Goal: Task Accomplishment & Management: Complete application form

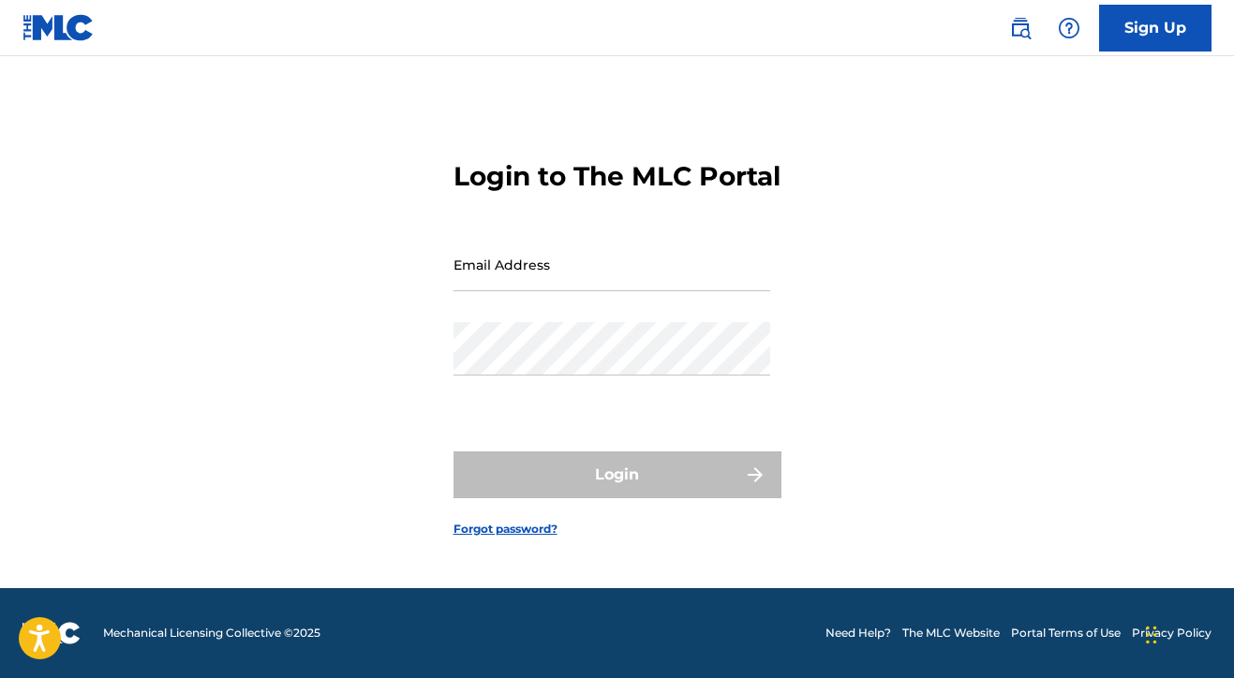
scroll to position [24, 0]
click at [1152, 35] on link "Sign Up" at bounding box center [1155, 28] width 112 height 47
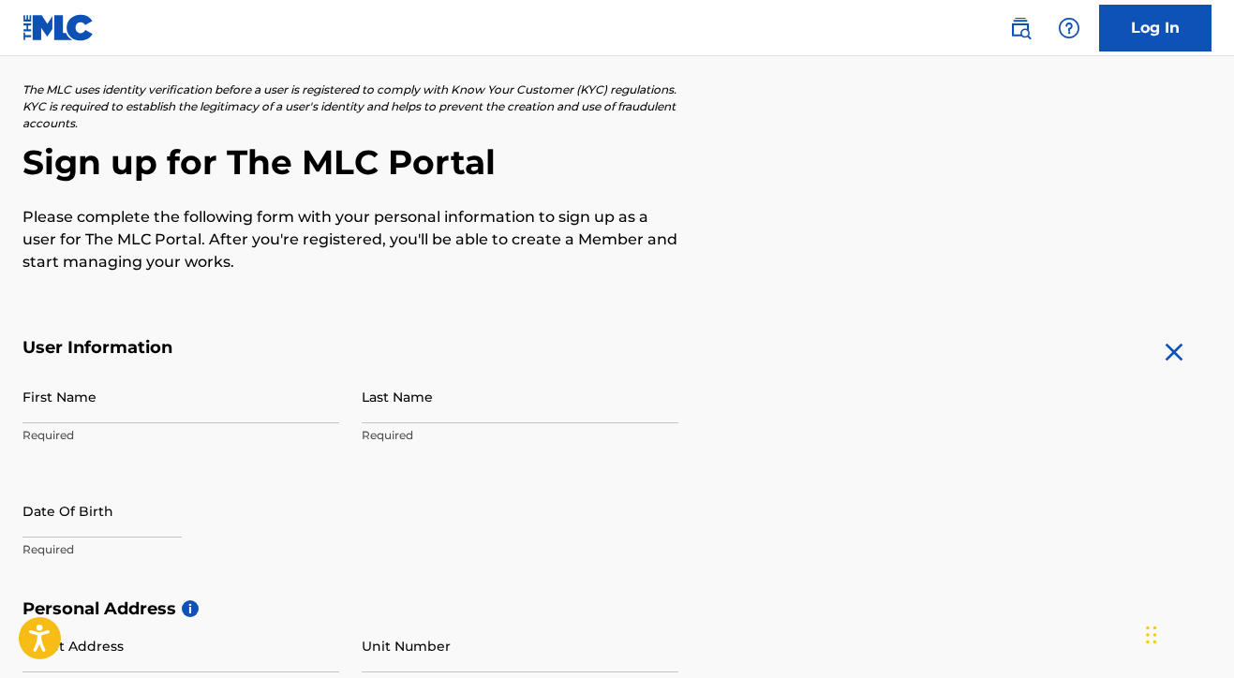
scroll to position [237, 0]
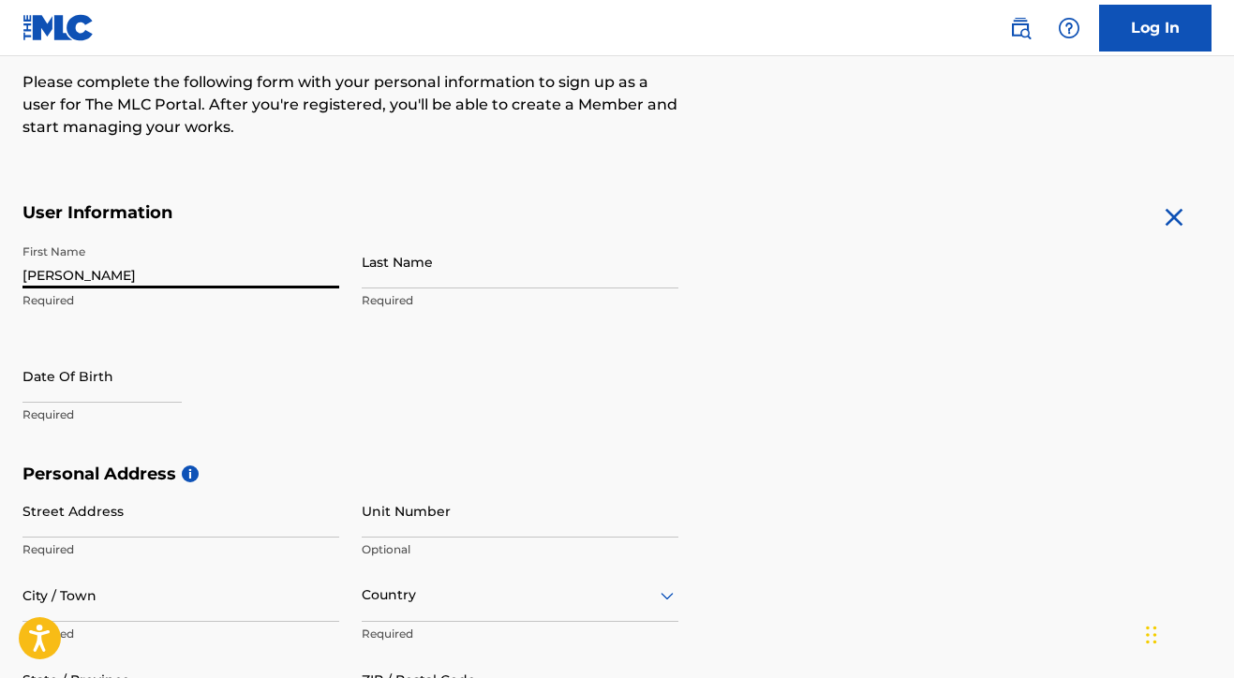
click at [239, 257] on input "keenan" at bounding box center [180, 261] width 317 height 53
type input "keenan"
type input "jameson"
select select "8"
select select "2025"
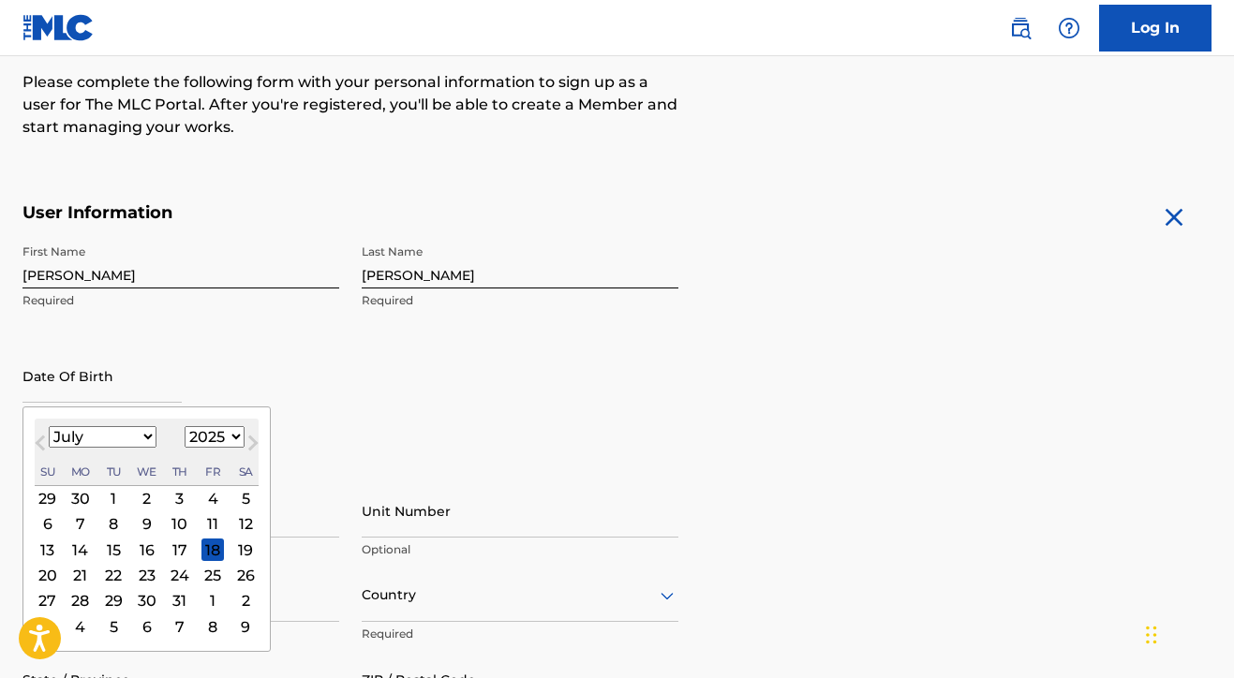
click at [238, 438] on button "Next Month" at bounding box center [253, 447] width 30 height 30
select select "6"
select select "1993"
click at [169, 579] on div "22" at bounding box center [180, 575] width 22 height 22
type input "July 22 1993"
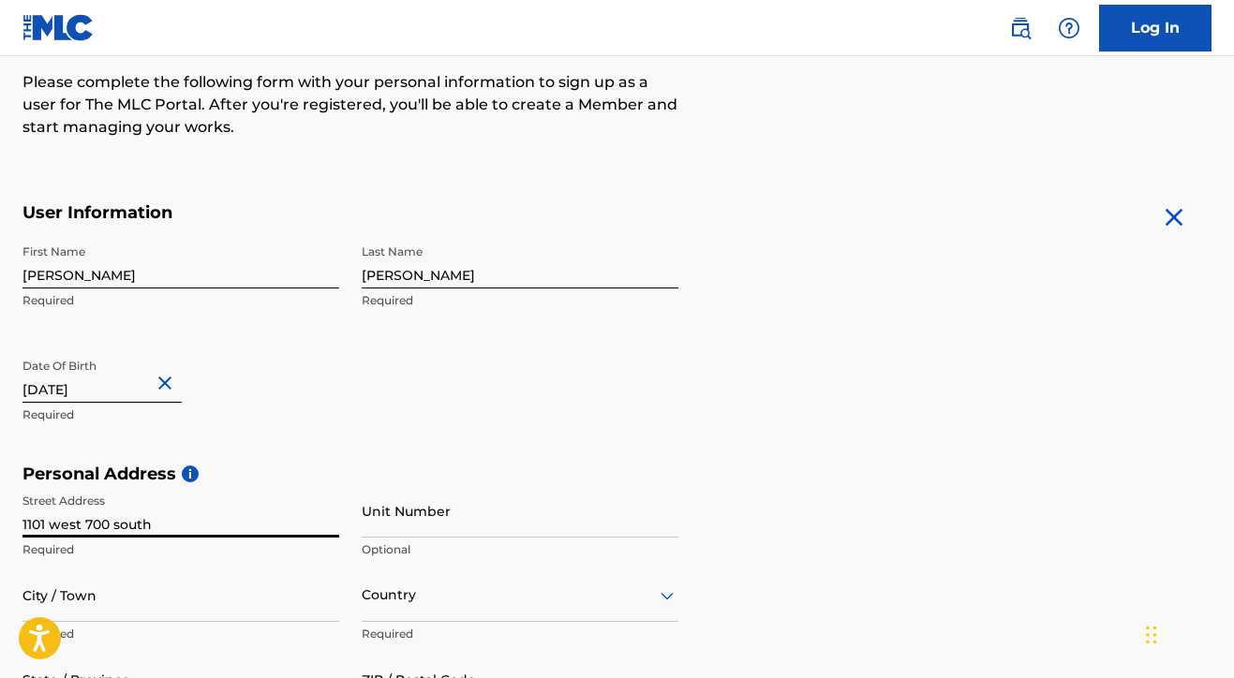
type input "1101 west 700 south"
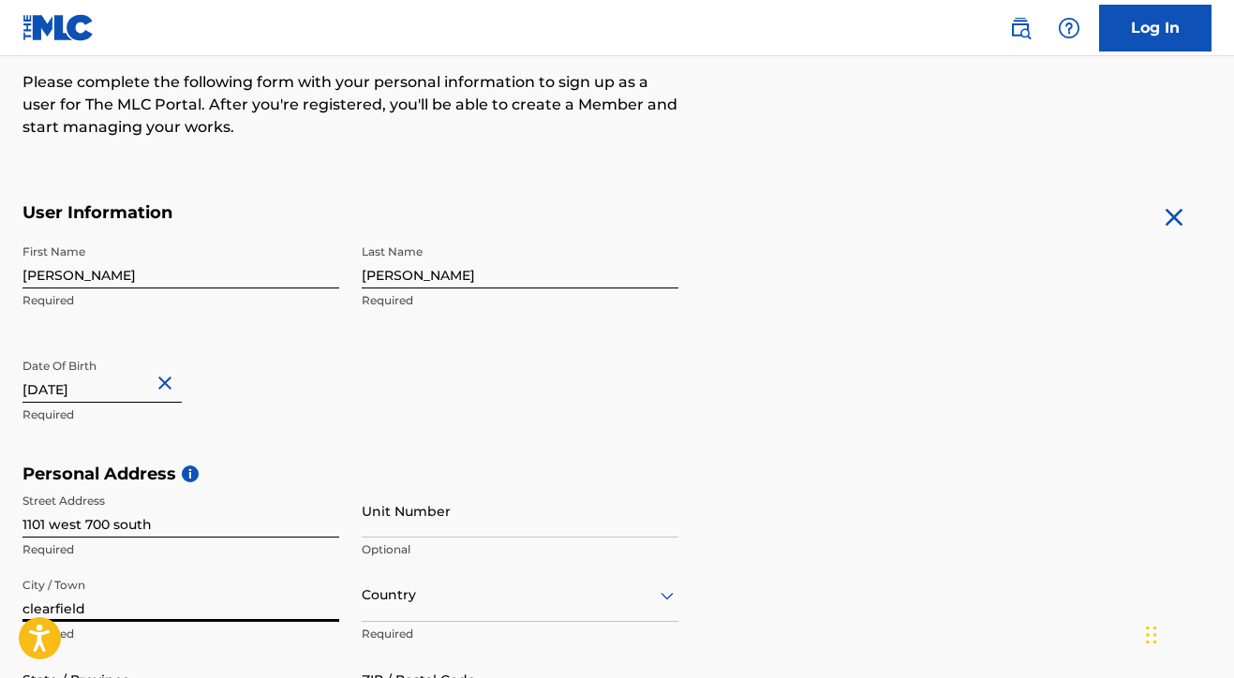
type input "clearfield"
click at [387, 598] on div "United States, 1 of 223. 223 results available. Use Up and Down to choose optio…" at bounding box center [520, 595] width 317 height 53
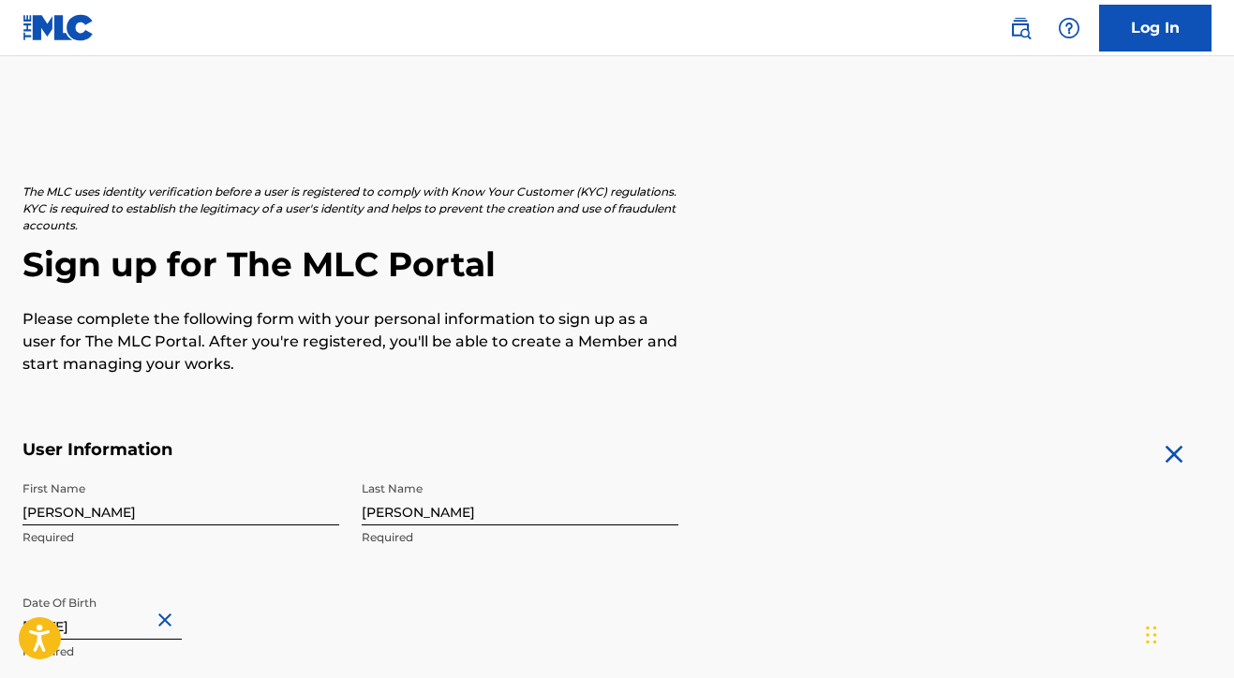
scroll to position [0, 0]
click at [336, 567] on div "First Name keenan Required Last Name jameson Required Date Of Birth July 22 199…" at bounding box center [350, 586] width 656 height 229
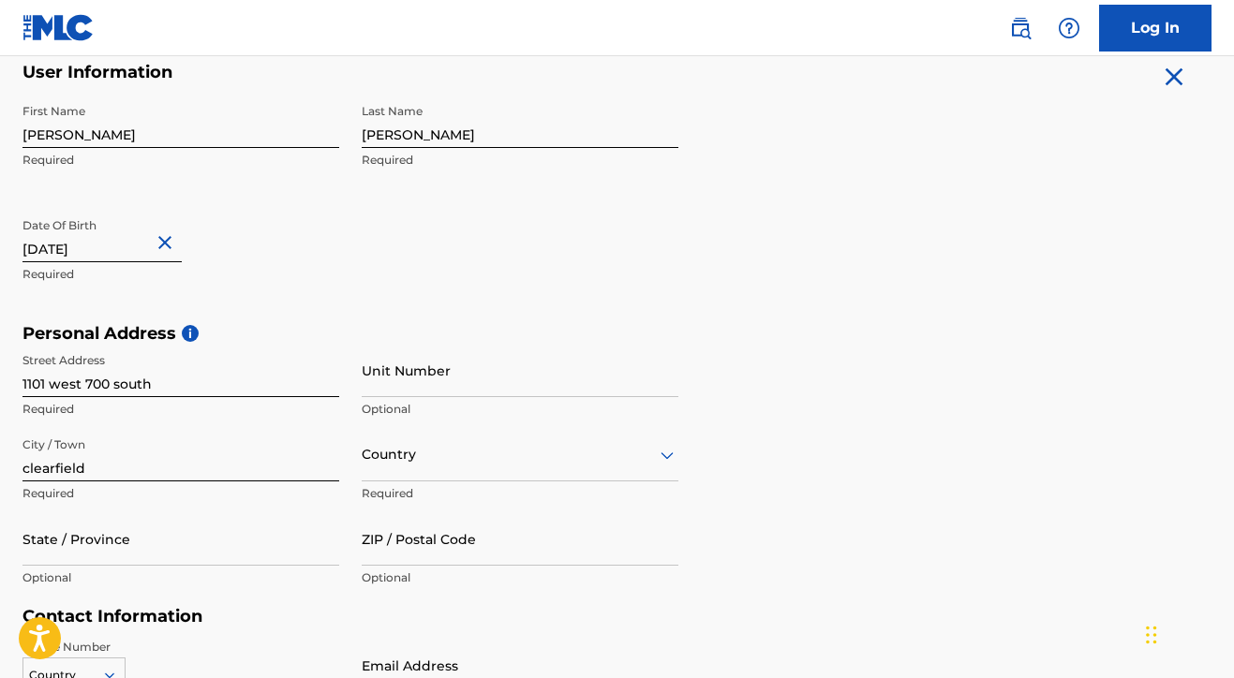
scroll to position [546, 0]
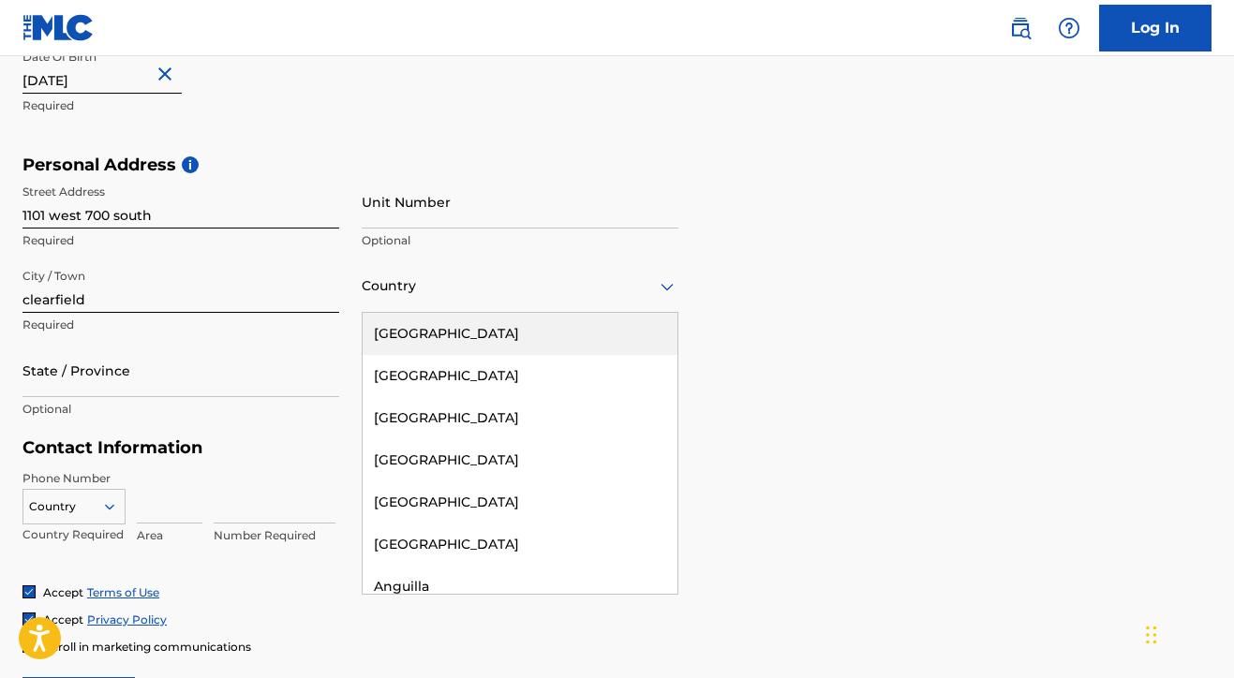
click at [391, 281] on div at bounding box center [520, 286] width 317 height 23
click at [393, 325] on div "United States" at bounding box center [520, 334] width 315 height 42
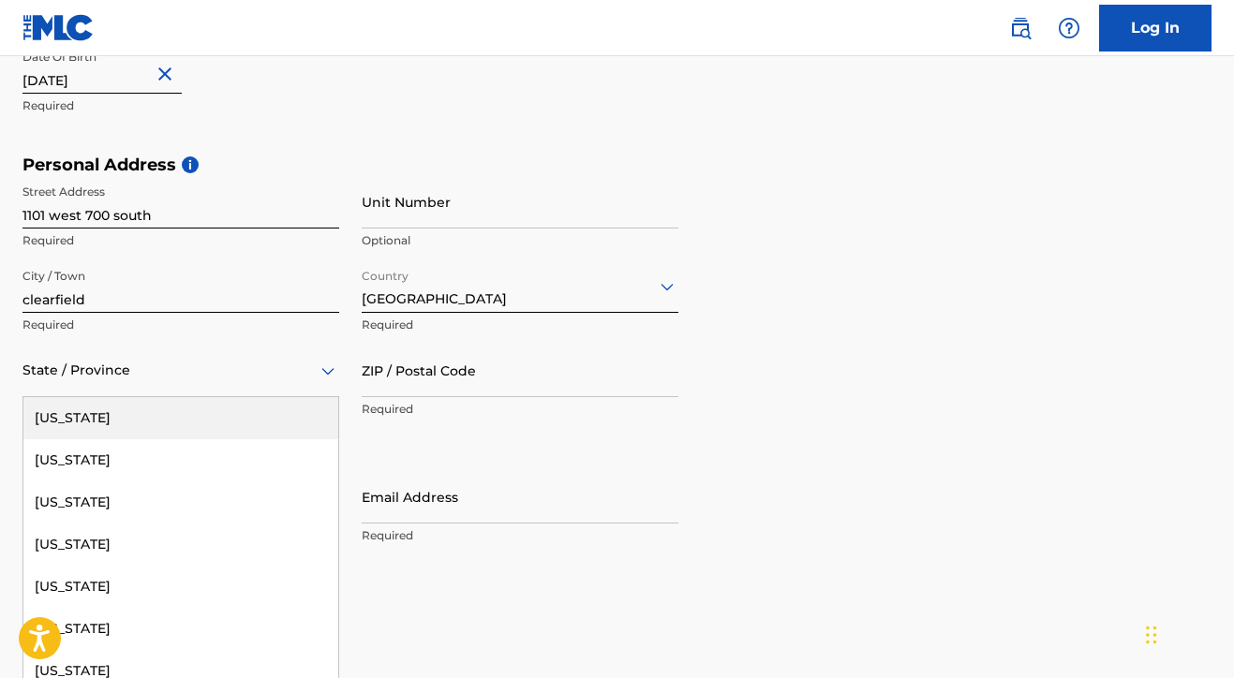
click at [140, 371] on div at bounding box center [180, 370] width 317 height 23
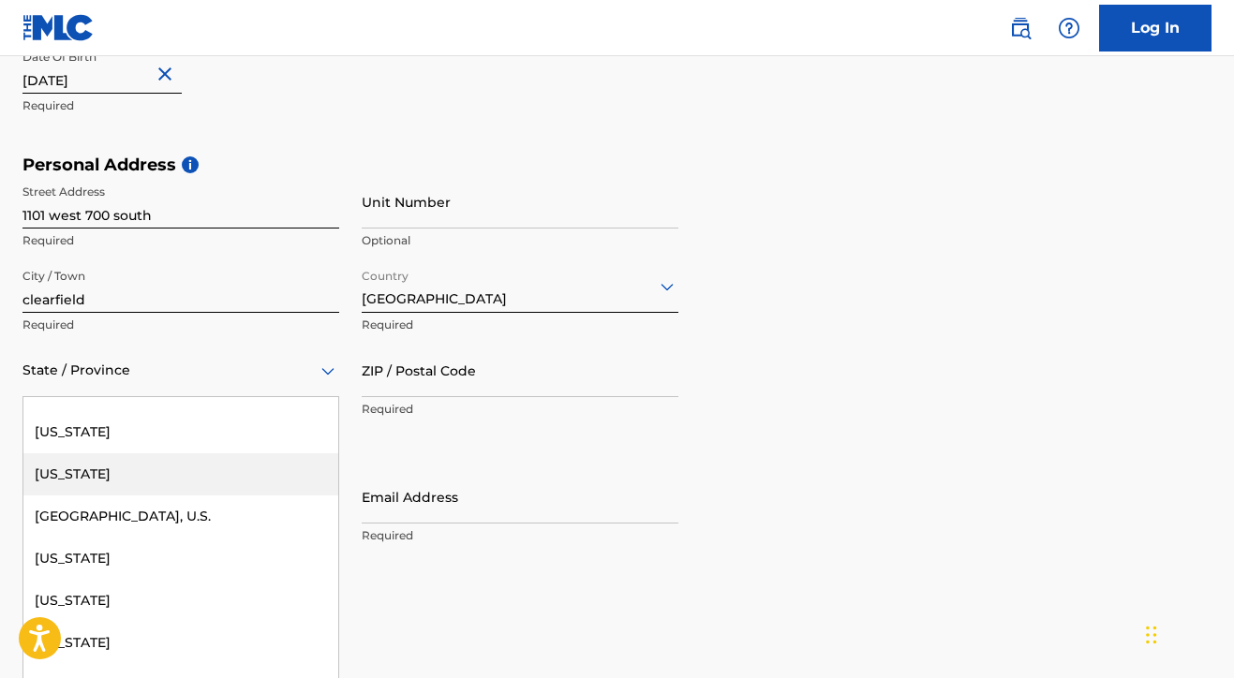
scroll to position [2042, 0]
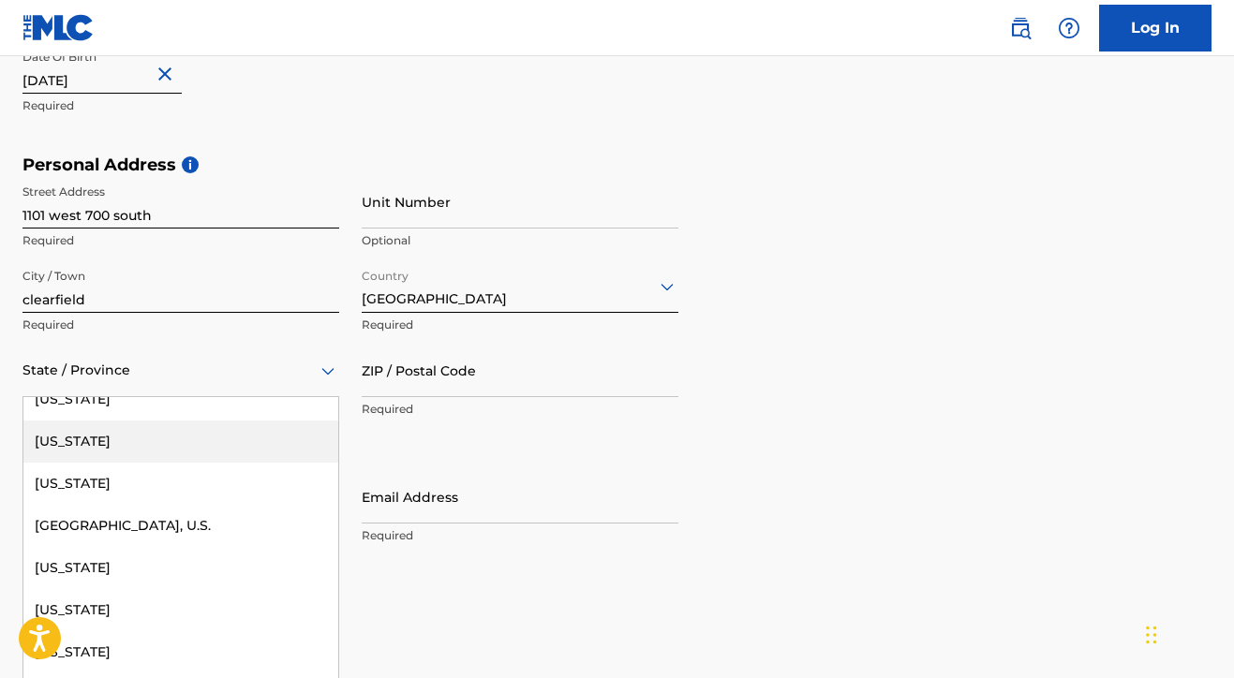
click at [64, 442] on div "Utah" at bounding box center [180, 442] width 315 height 42
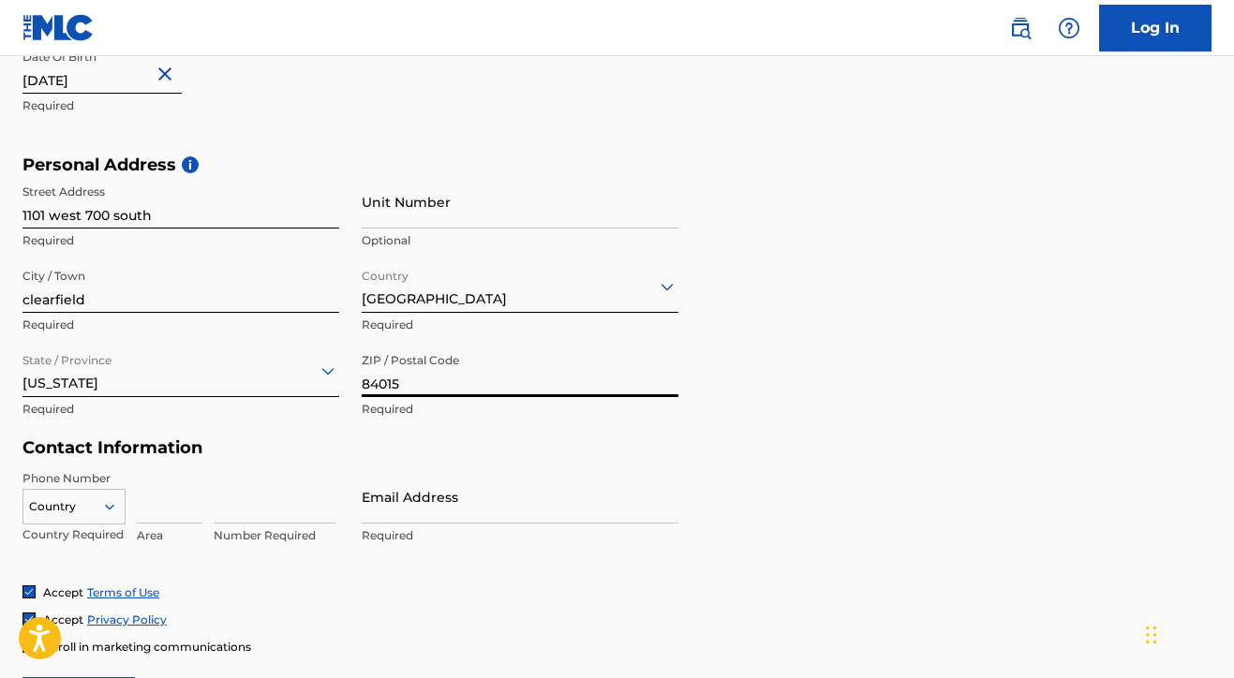
type input "84015"
click at [154, 504] on input at bounding box center [170, 496] width 66 height 53
click at [141, 439] on h5 "Contact Information" at bounding box center [350, 449] width 656 height 22
click at [196, 453] on h5 "Contact Information" at bounding box center [350, 449] width 656 height 22
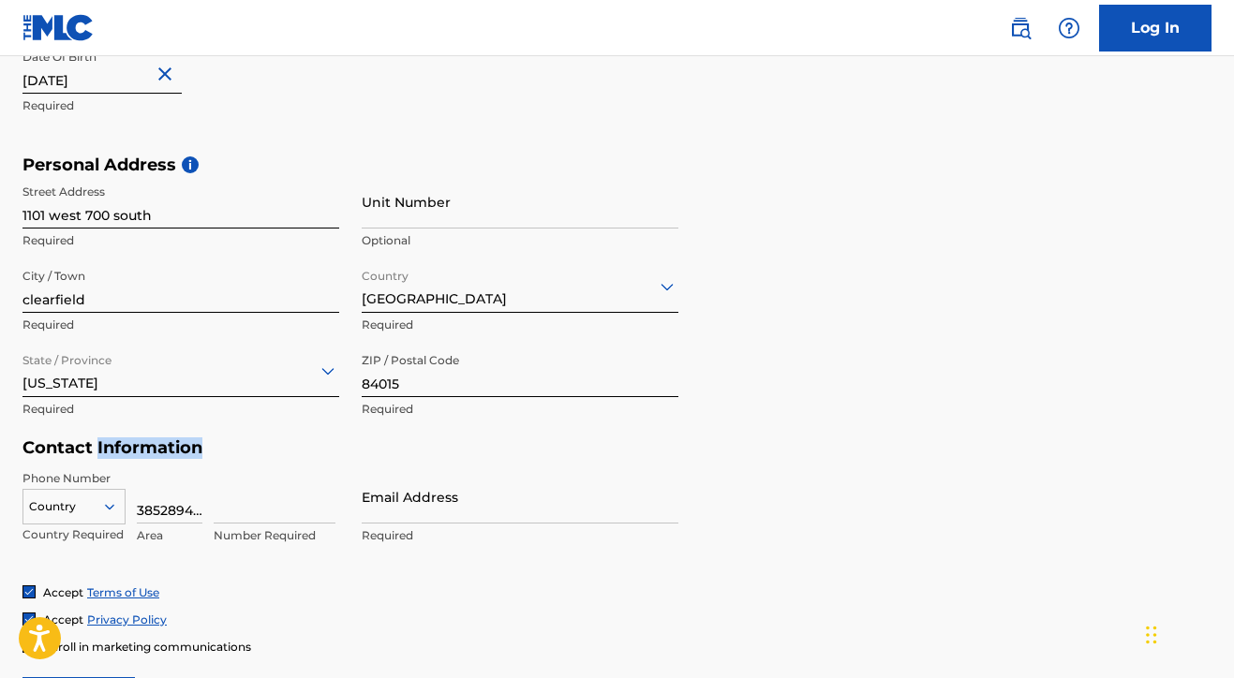
click at [196, 453] on h5 "Contact Information" at bounding box center [350, 449] width 656 height 22
drag, startPoint x: 196, startPoint y: 453, endPoint x: 199, endPoint y: 443, distance: 9.8
click at [196, 452] on h5 "Contact Information" at bounding box center [350, 449] width 656 height 22
click at [224, 466] on div "Contact Information Phone Number Country Country Required 3852894280 Area Numbe…" at bounding box center [350, 511] width 656 height 147
click at [201, 534] on p "Area" at bounding box center [170, 535] width 66 height 17
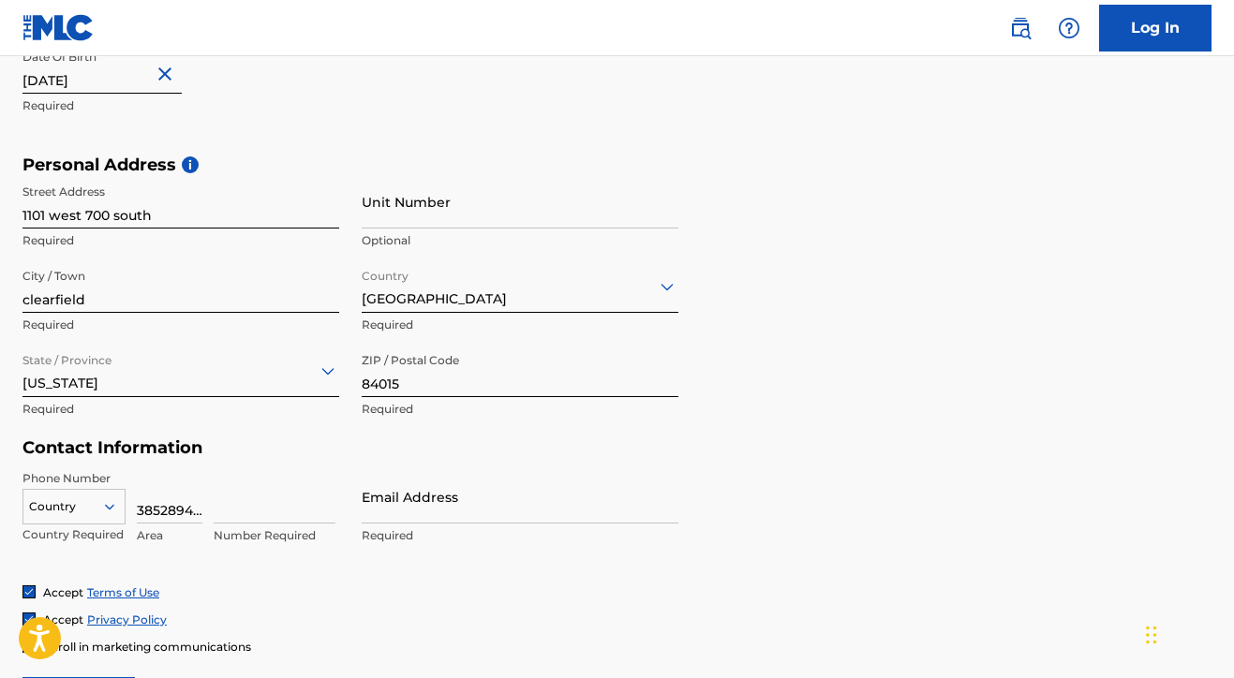
click at [203, 507] on div "Country Country Required 3852894280 Area Number Required" at bounding box center [180, 512] width 317 height 84
click at [182, 511] on input "3852894280" at bounding box center [170, 496] width 66 height 53
click at [194, 514] on input "3854280" at bounding box center [170, 496] width 66 height 53
type input "385"
type input "2894280"
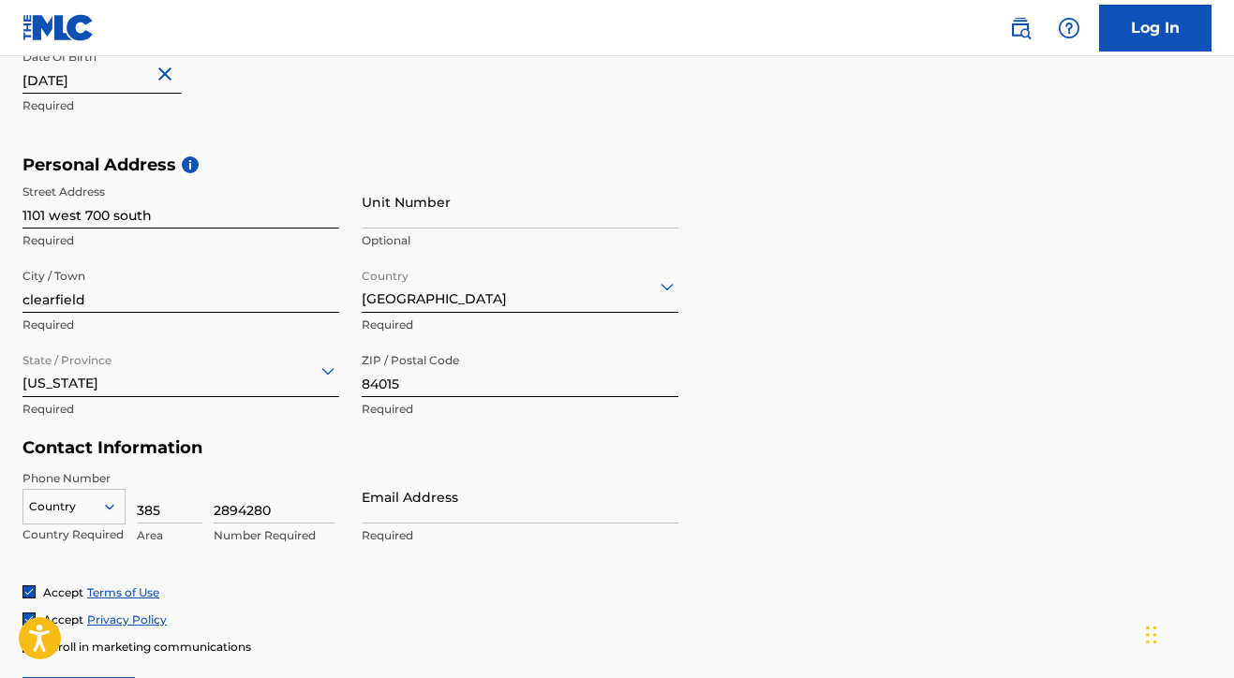
click at [392, 524] on div "Email Address Required" at bounding box center [520, 512] width 317 height 84
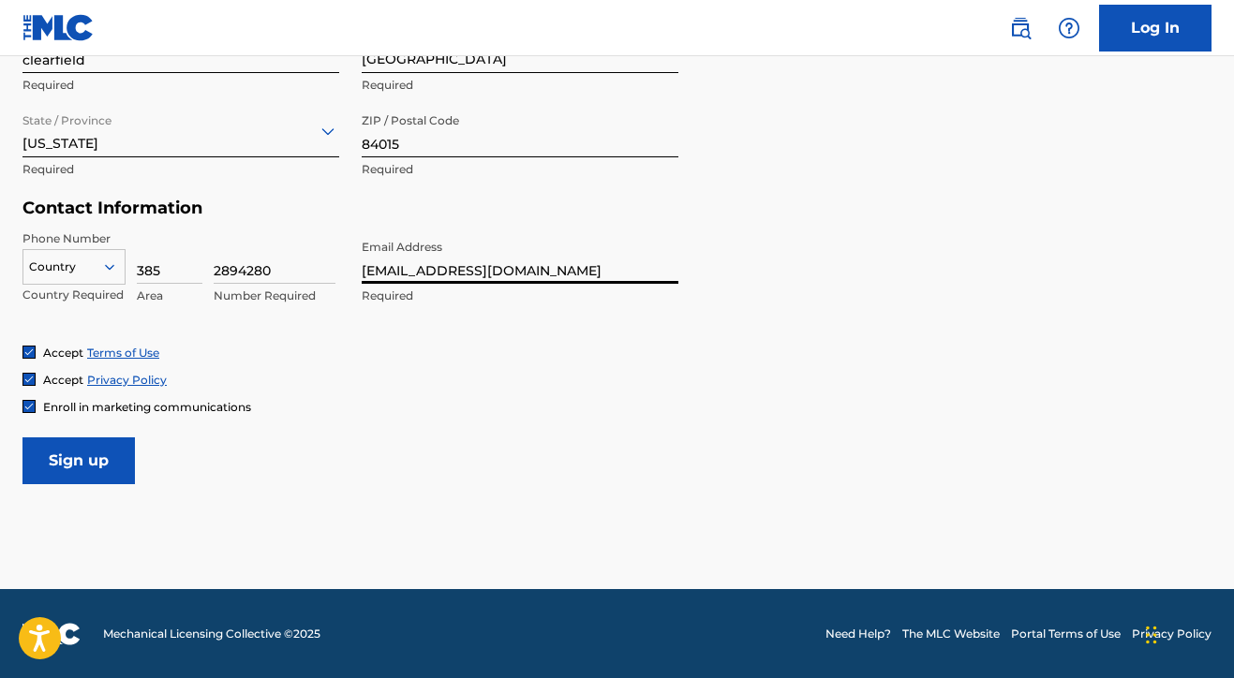
scroll to position [785, 0]
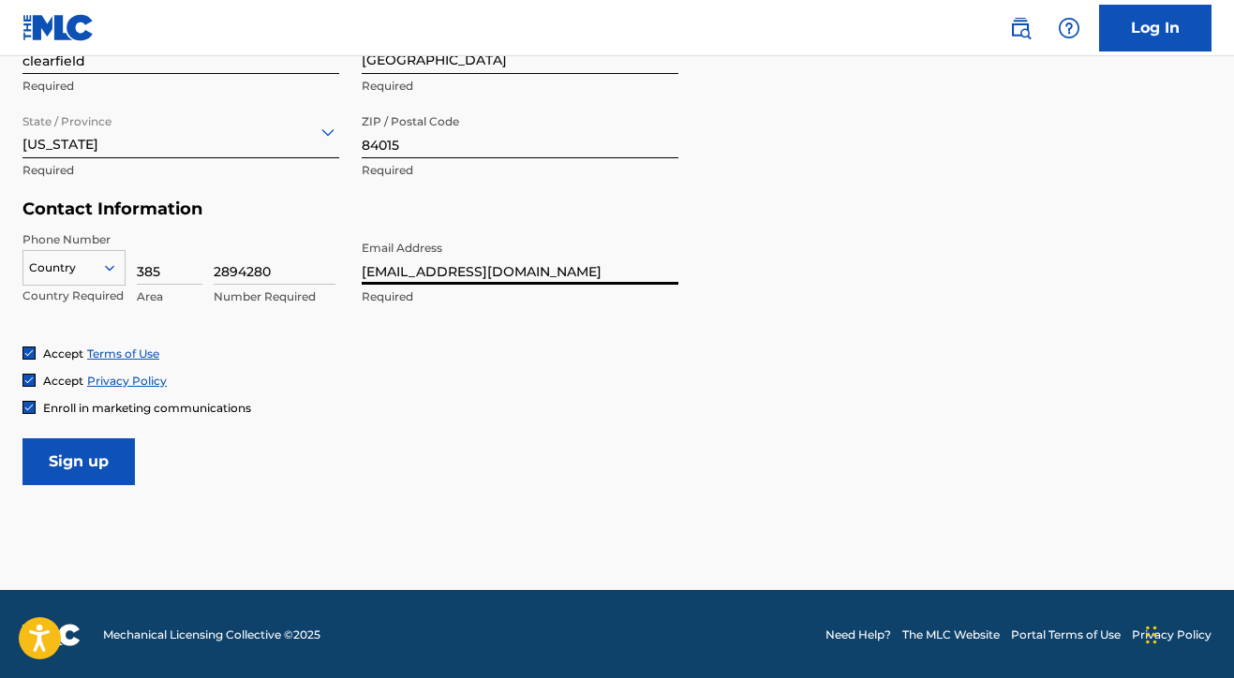
type input "[EMAIL_ADDRESS][DOMAIN_NAME]"
click at [87, 449] on input "Sign up" at bounding box center [78, 461] width 112 height 47
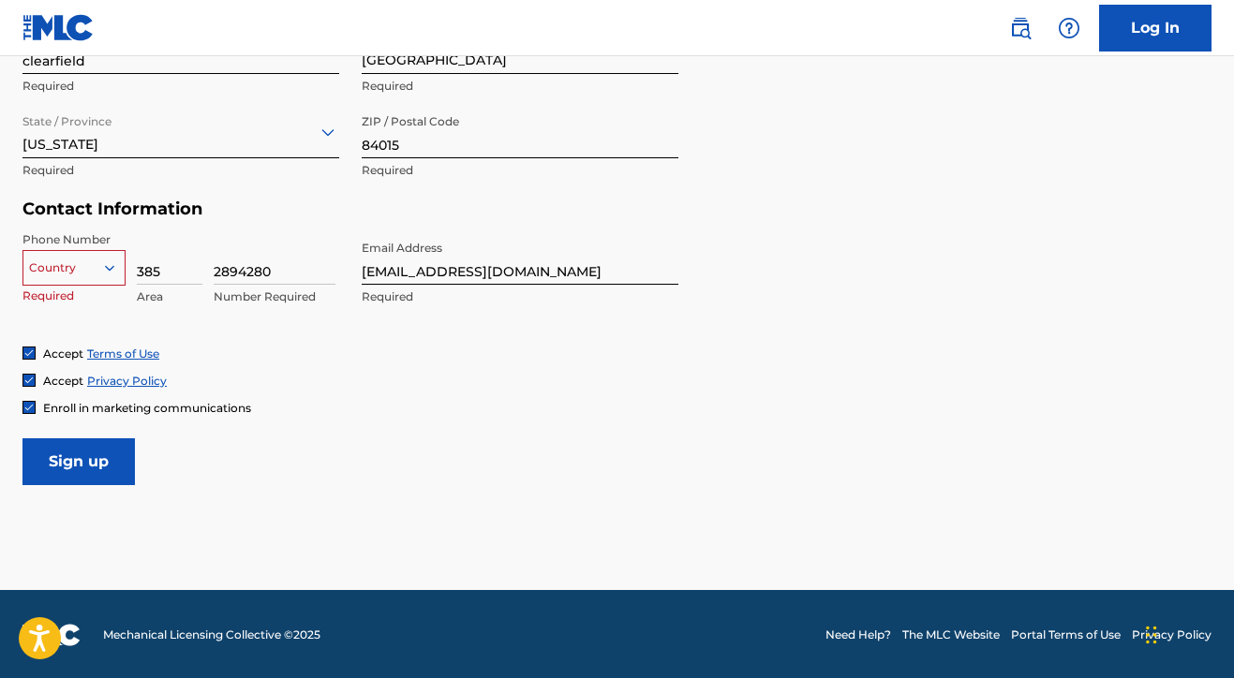
click at [47, 258] on div at bounding box center [73, 268] width 101 height 21
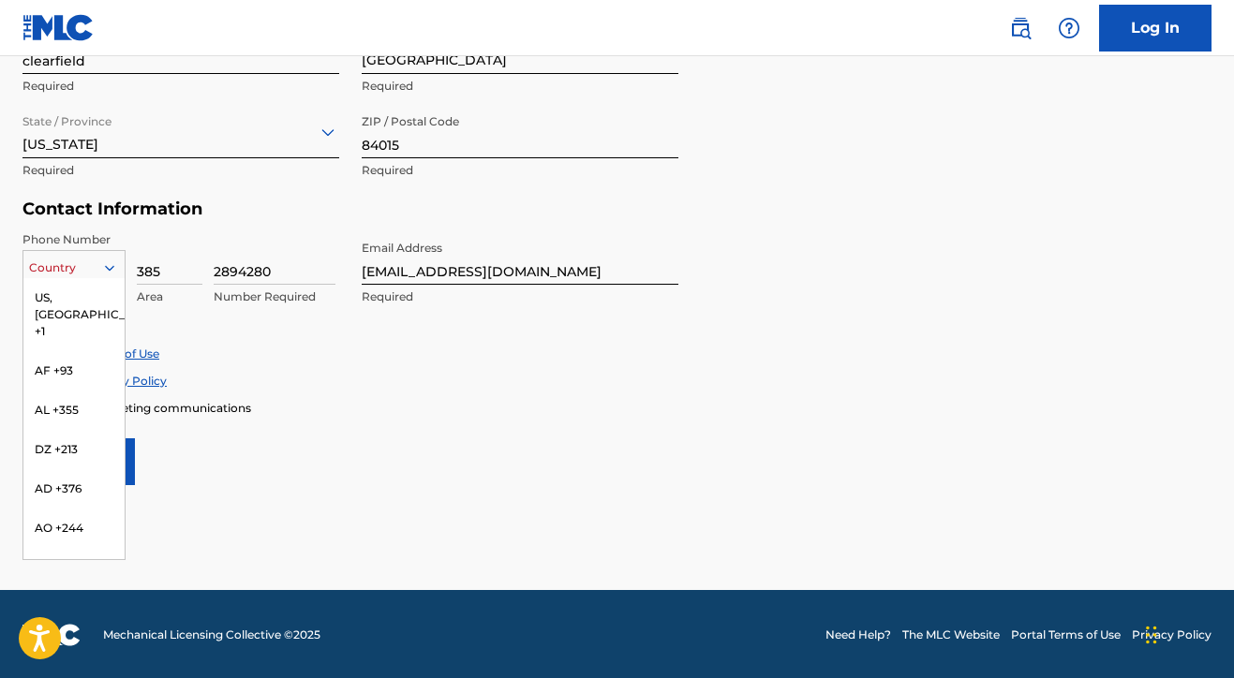
scroll to position [0, 0]
click at [52, 290] on div "US, CA +1" at bounding box center [73, 314] width 101 height 73
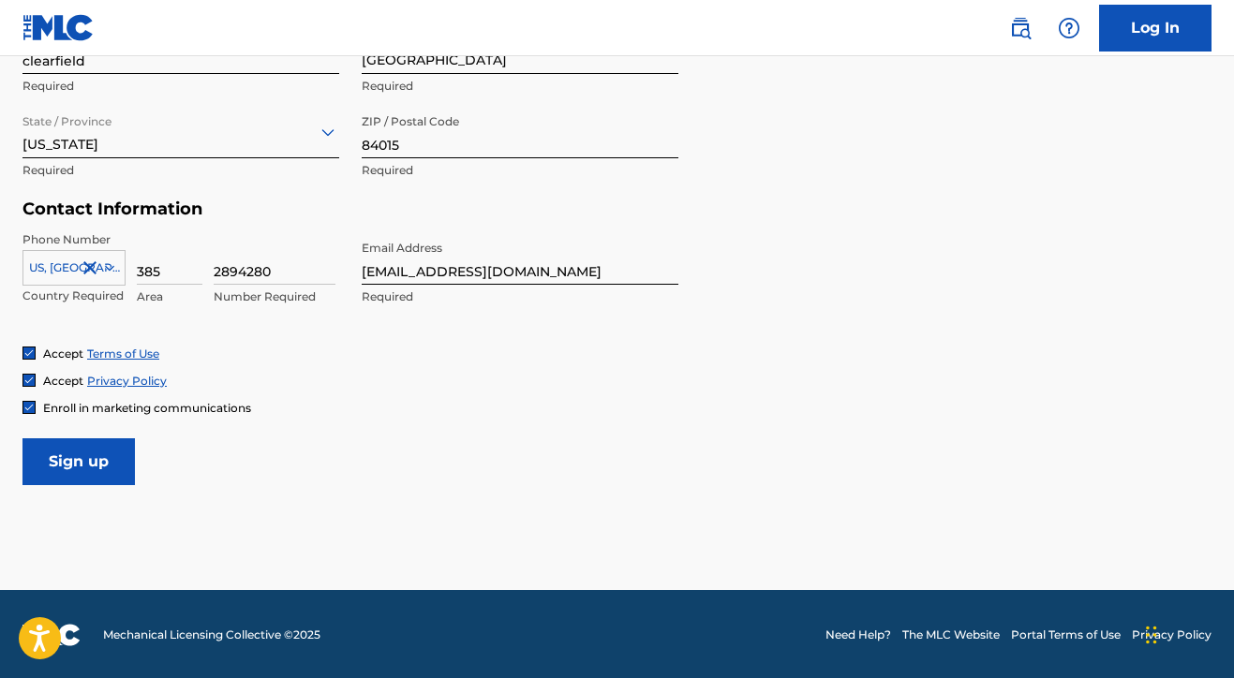
click at [68, 447] on input "Sign up" at bounding box center [78, 461] width 112 height 47
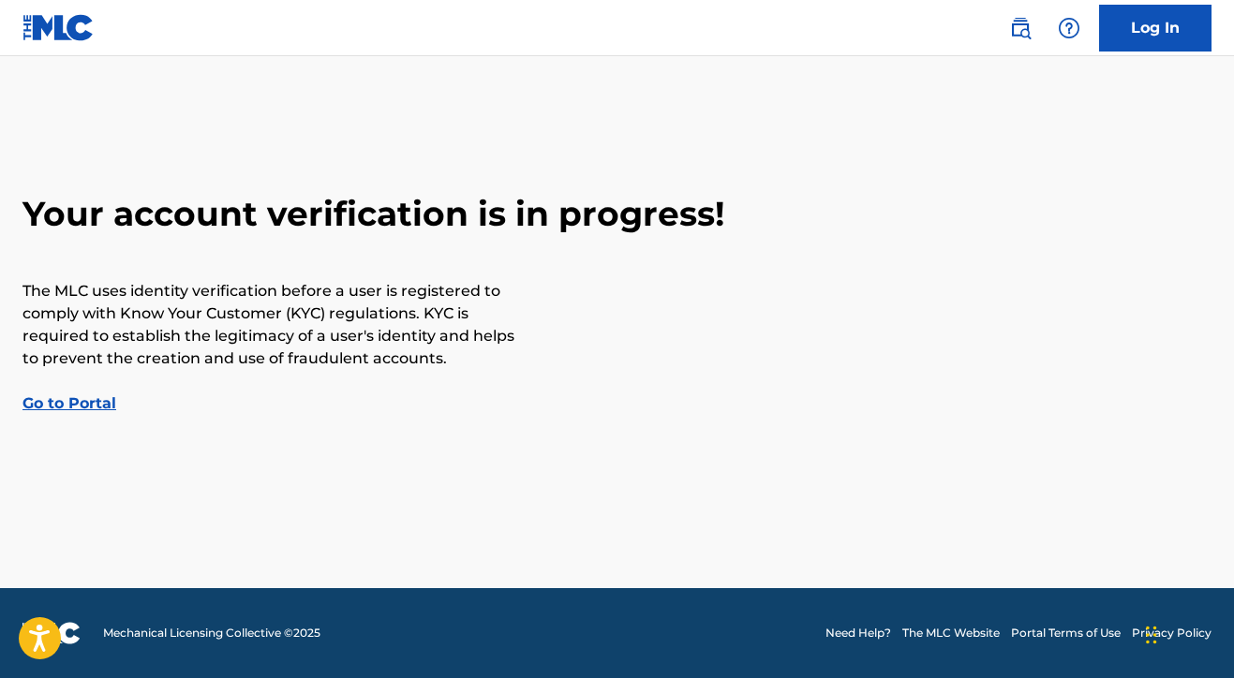
click at [45, 411] on link "Go to Portal" at bounding box center [69, 403] width 94 height 18
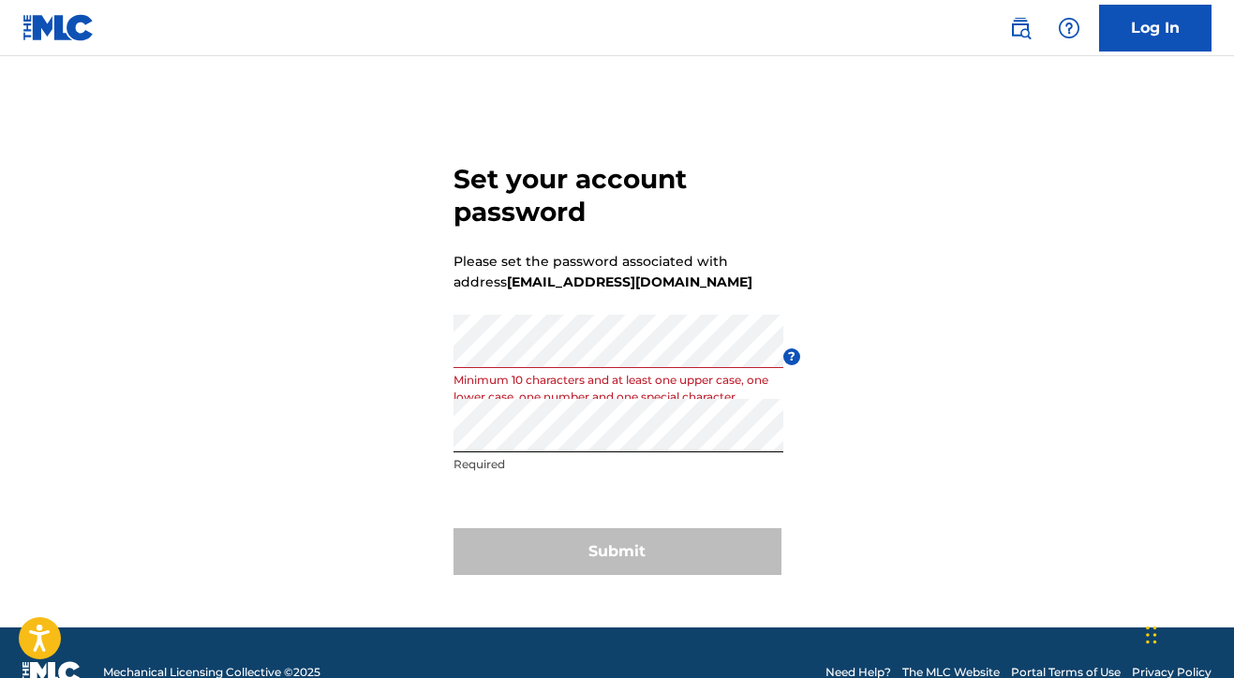
click at [388, 362] on div "Set your account password Please set the password associated with address realw…" at bounding box center [617, 365] width 1234 height 525
click at [387, 362] on div "Set your account password Please set the password associated with address realw…" at bounding box center [617, 365] width 1234 height 525
click at [499, 395] on p "Minimum 10 characters and at least one upper case, one lower case, one number a…" at bounding box center [618, 389] width 330 height 34
click at [482, 456] on p "Required" at bounding box center [618, 464] width 330 height 17
click at [297, 356] on div "Set your account password Please set the password associated with address realw…" at bounding box center [617, 365] width 1234 height 525
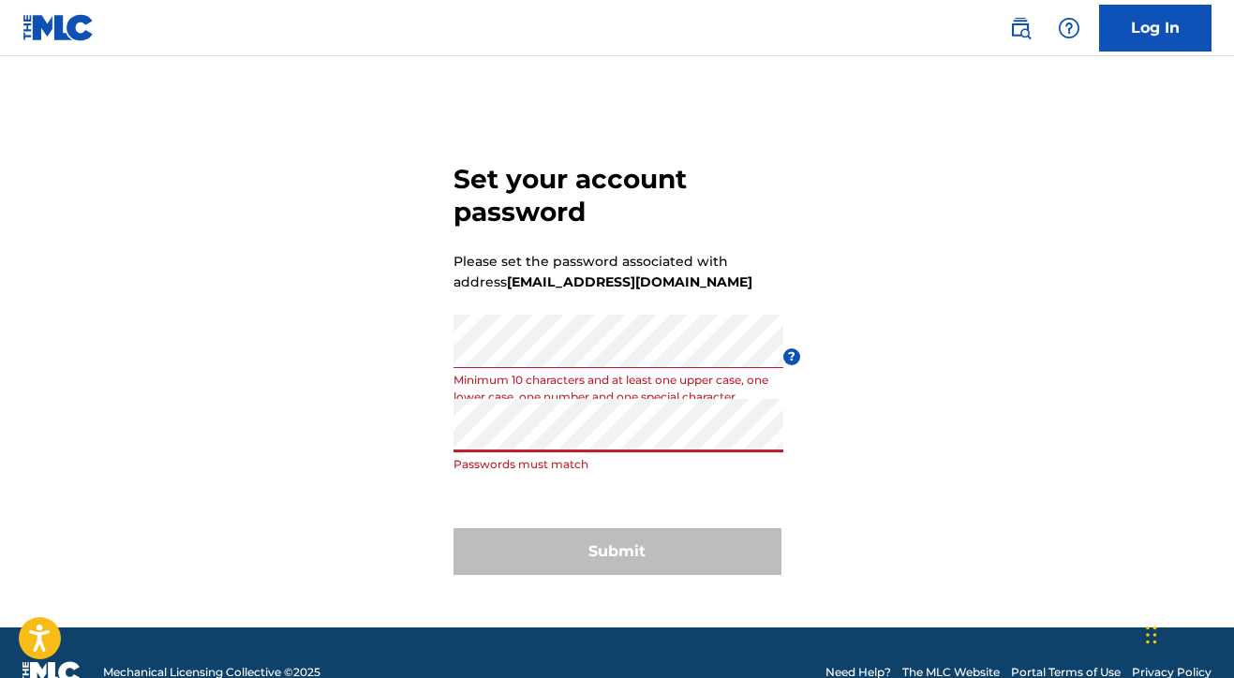
click at [194, 444] on div "Set your account password Please set the password associated with address realw…" at bounding box center [617, 365] width 1234 height 525
click at [197, 493] on div "Set your account password Please set the password associated with address realw…" at bounding box center [617, 365] width 1234 height 525
click at [402, 300] on div "Set your account password Please set the password associated with address realw…" at bounding box center [617, 365] width 1234 height 525
click at [404, 253] on div "Set your account password Please set the password associated with address realw…" at bounding box center [617, 365] width 1234 height 525
click at [386, 200] on div "Set your account password Please set the password associated with address realw…" at bounding box center [617, 365] width 1234 height 525
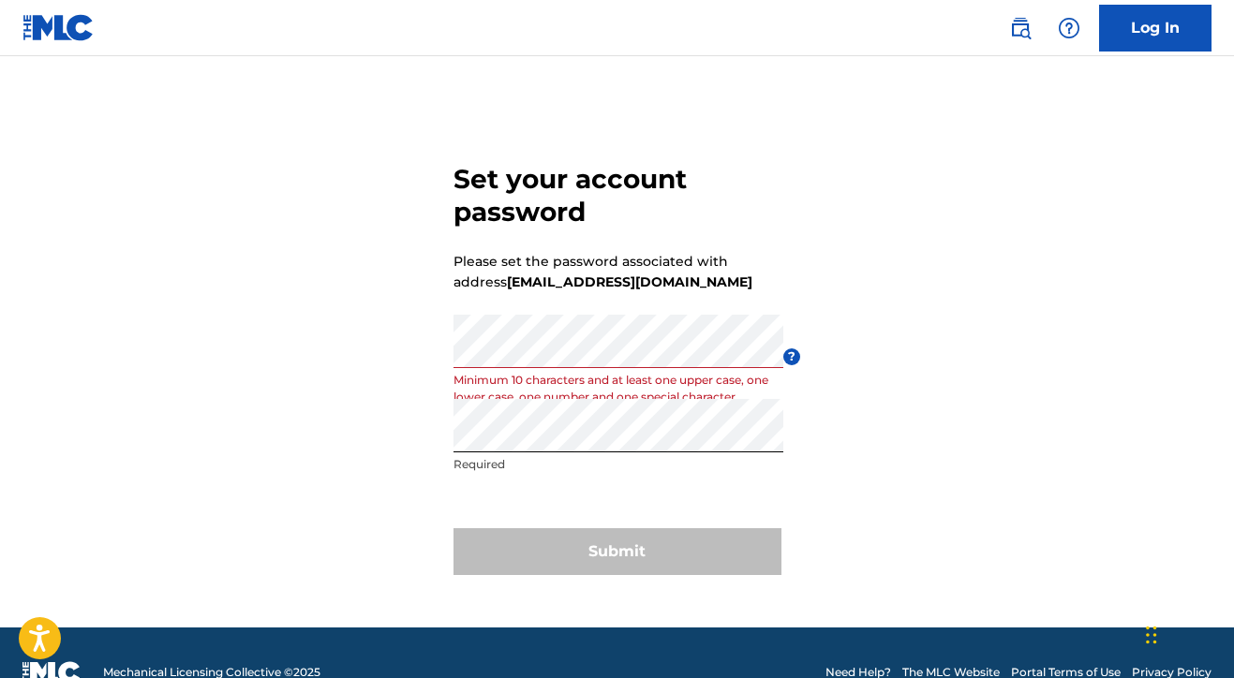
click at [495, 236] on form "Set your account password Please set the password associated with address realw…" at bounding box center [617, 365] width 328 height 525
click at [342, 336] on div "Set your account password Please set the password associated with address realw…" at bounding box center [617, 365] width 1234 height 525
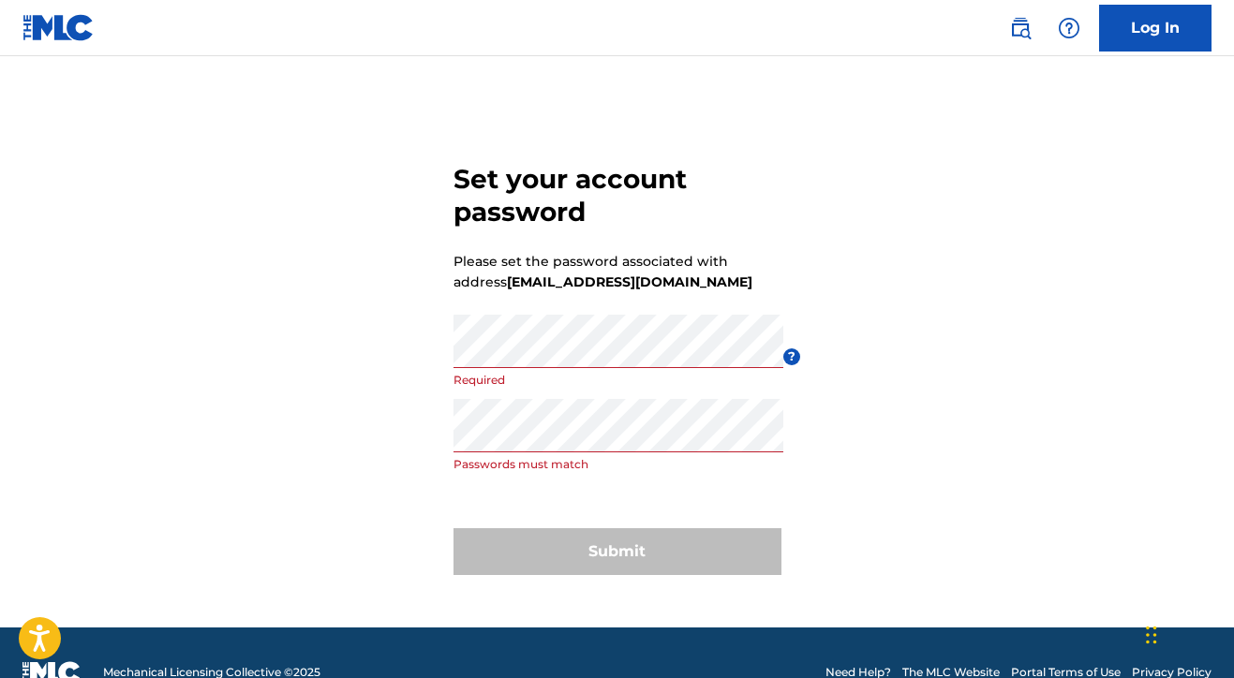
drag, startPoint x: 423, startPoint y: 496, endPoint x: 425, endPoint y: 486, distance: 9.6
click at [423, 492] on div "Set your account password Please set the password associated with address realw…" at bounding box center [617, 365] width 1234 height 525
click at [287, 417] on div "Set your account password Please set the password associated with address realw…" at bounding box center [617, 365] width 1234 height 525
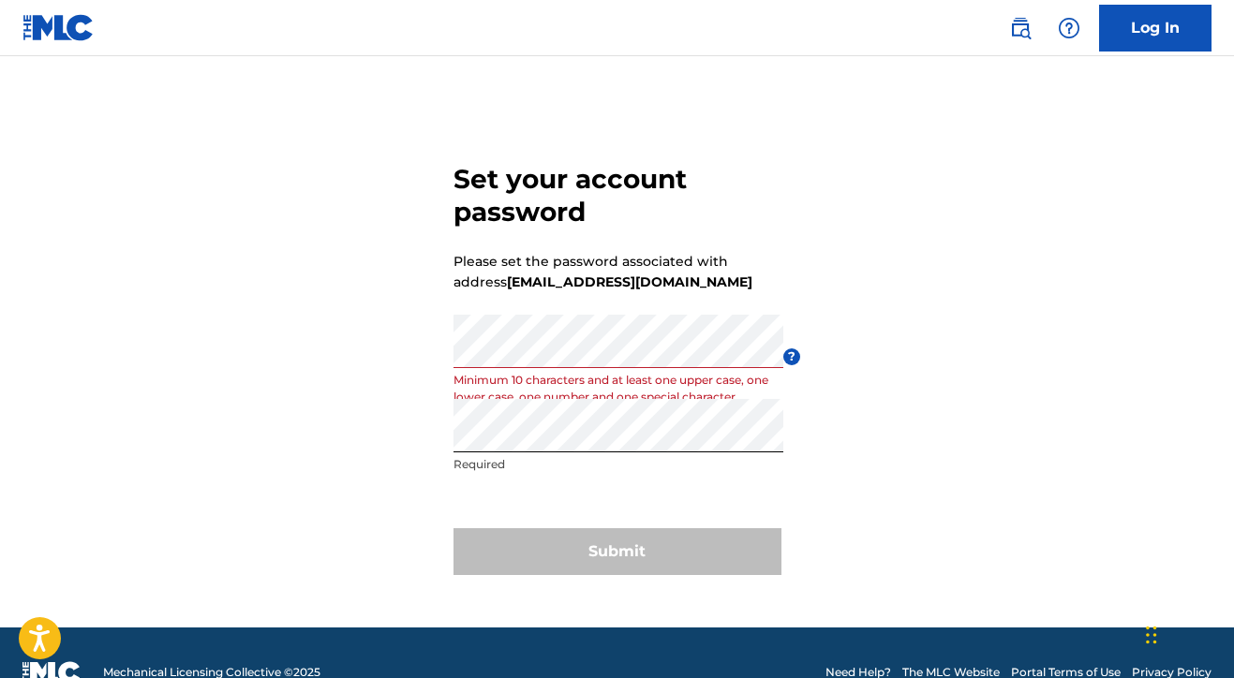
click at [415, 421] on div "Set your account password Please set the password associated with address realw…" at bounding box center [617, 365] width 1234 height 525
click at [413, 426] on div "Set your account password Please set the password associated with address realw…" at bounding box center [617, 365] width 1234 height 525
click at [889, 5] on nav "Log In" at bounding box center [617, 28] width 1234 height 56
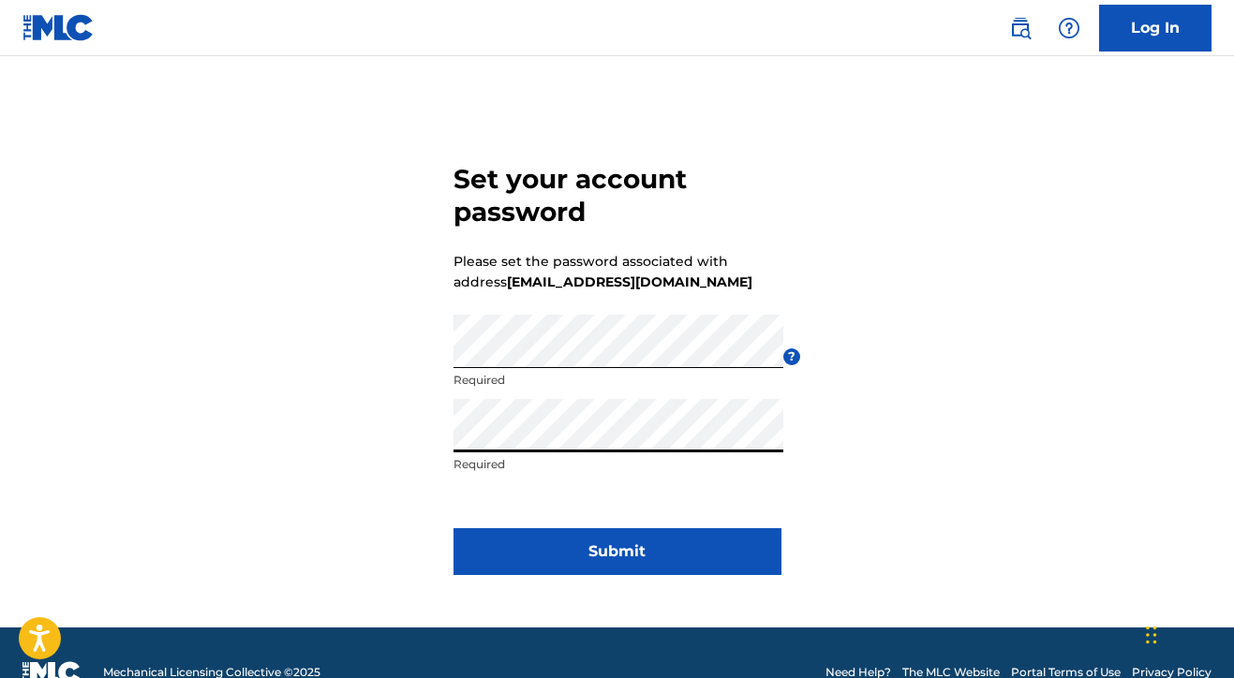
click at [616, 552] on button "Submit" at bounding box center [617, 551] width 328 height 47
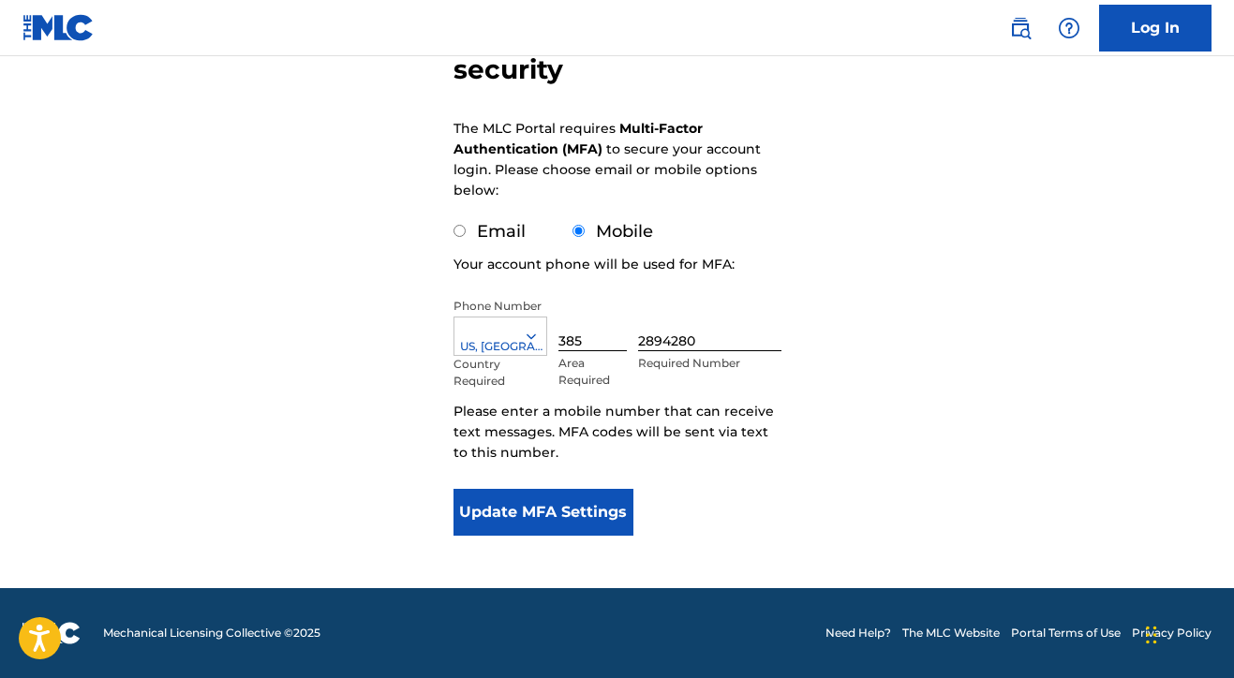
scroll to position [223, 0]
click at [513, 506] on button "Update MFA Settings" at bounding box center [543, 512] width 181 height 47
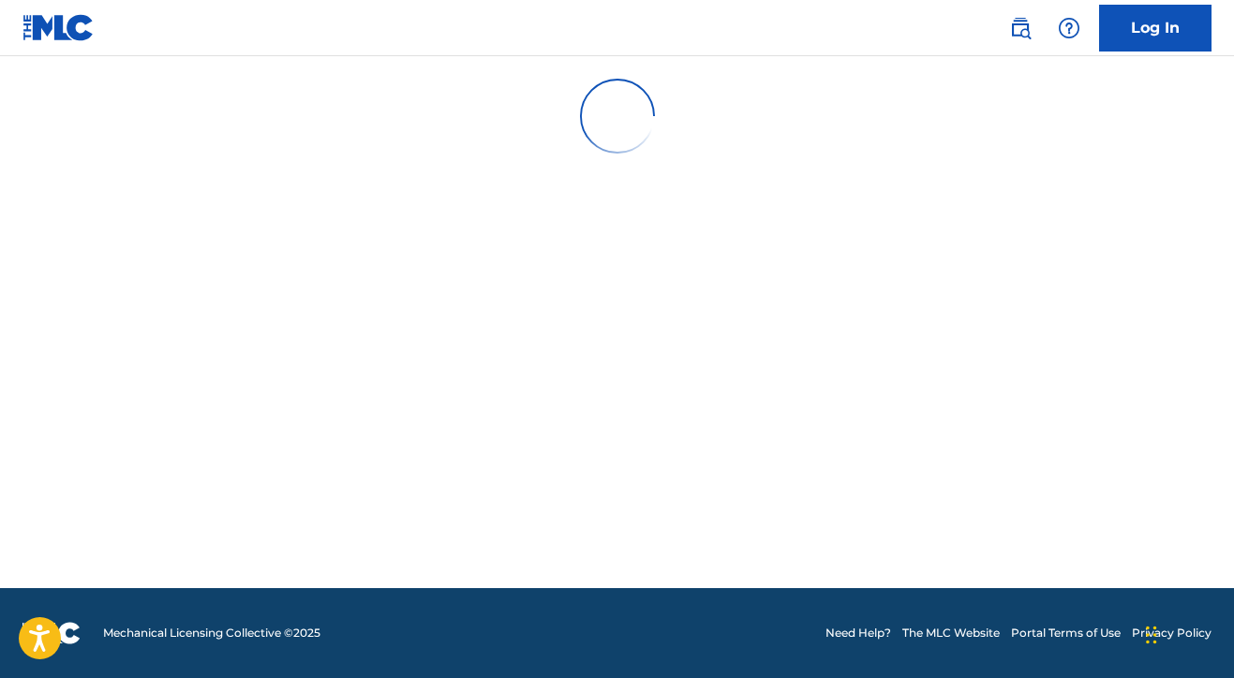
scroll to position [0, 0]
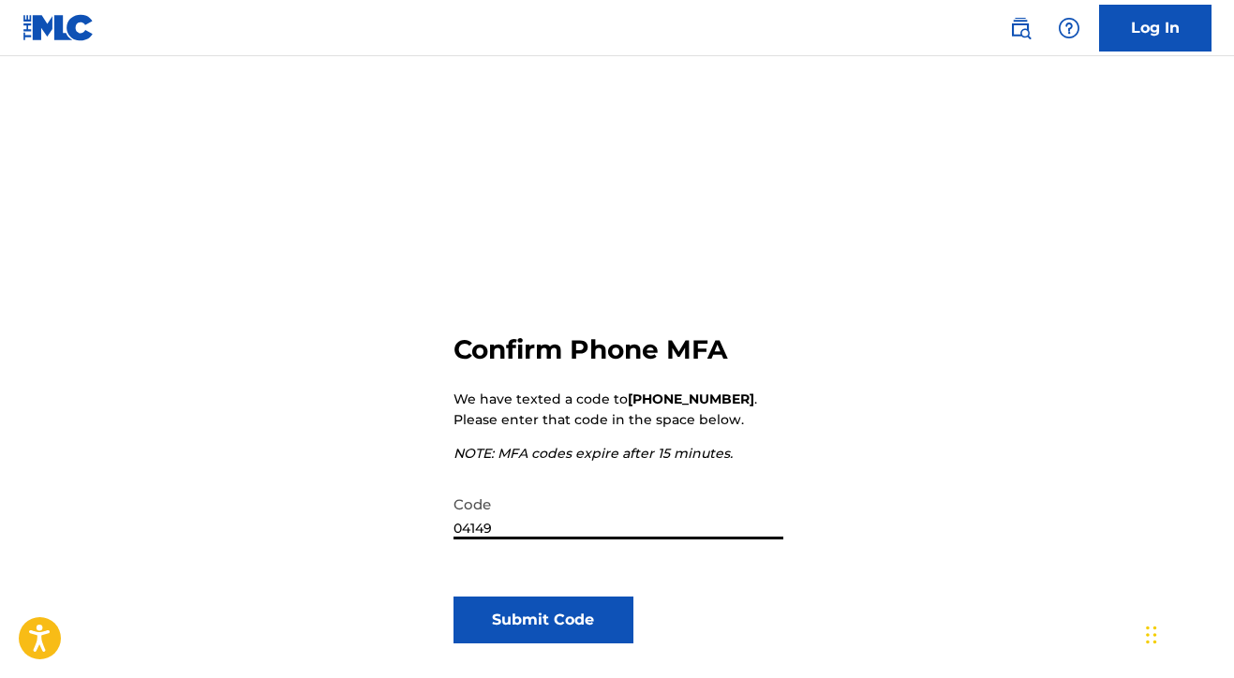
type input "041492"
click at [542, 620] on button "Submit Code" at bounding box center [543, 620] width 181 height 47
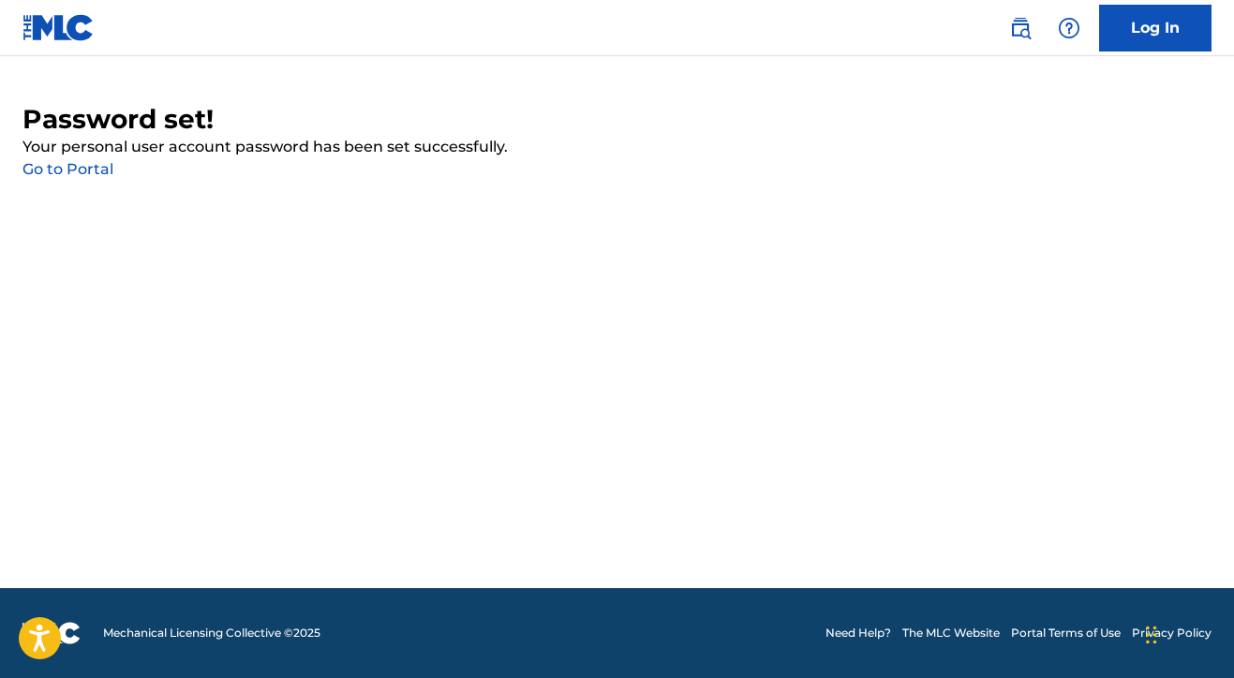
click at [73, 165] on link "Go to Portal" at bounding box center [67, 169] width 91 height 18
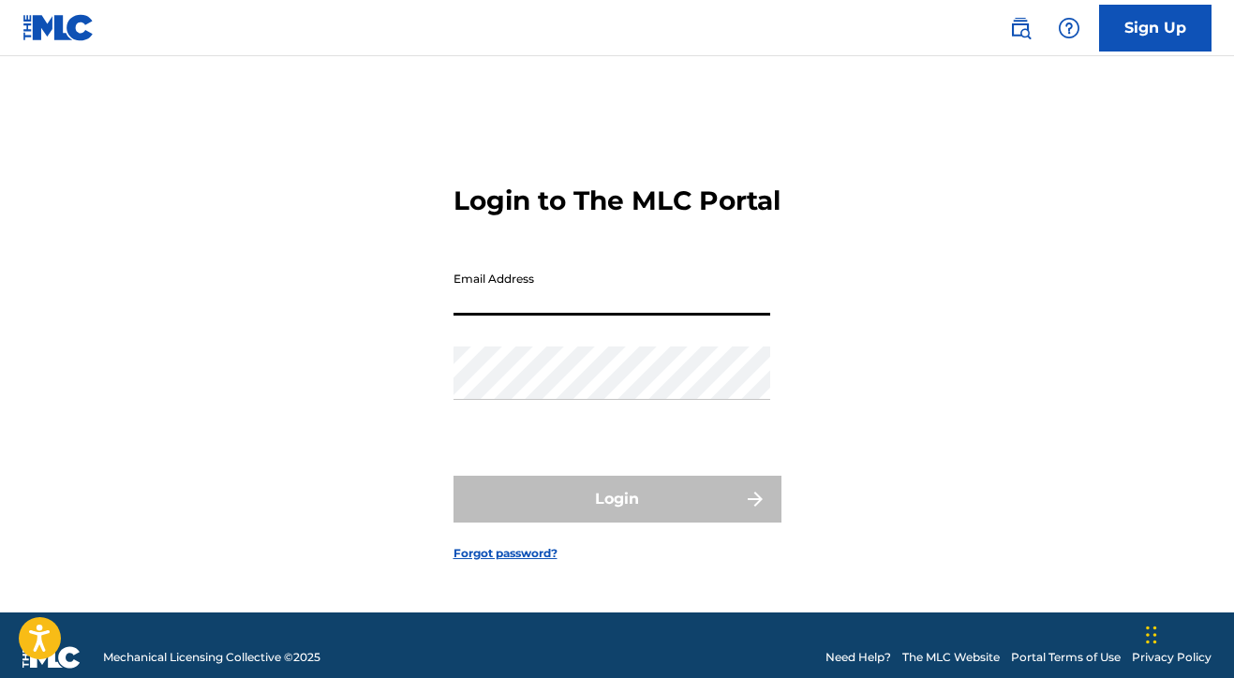
type input "[EMAIL_ADDRESS][DOMAIN_NAME]"
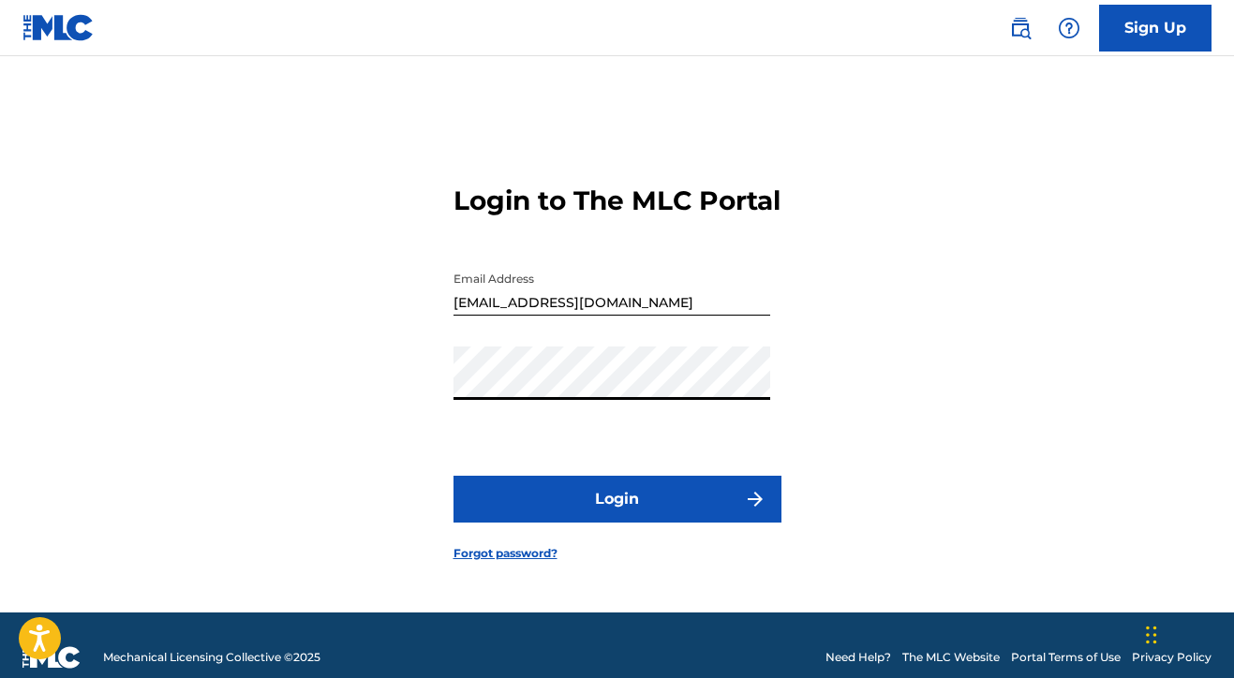
click at [599, 523] on button "Login" at bounding box center [617, 499] width 328 height 47
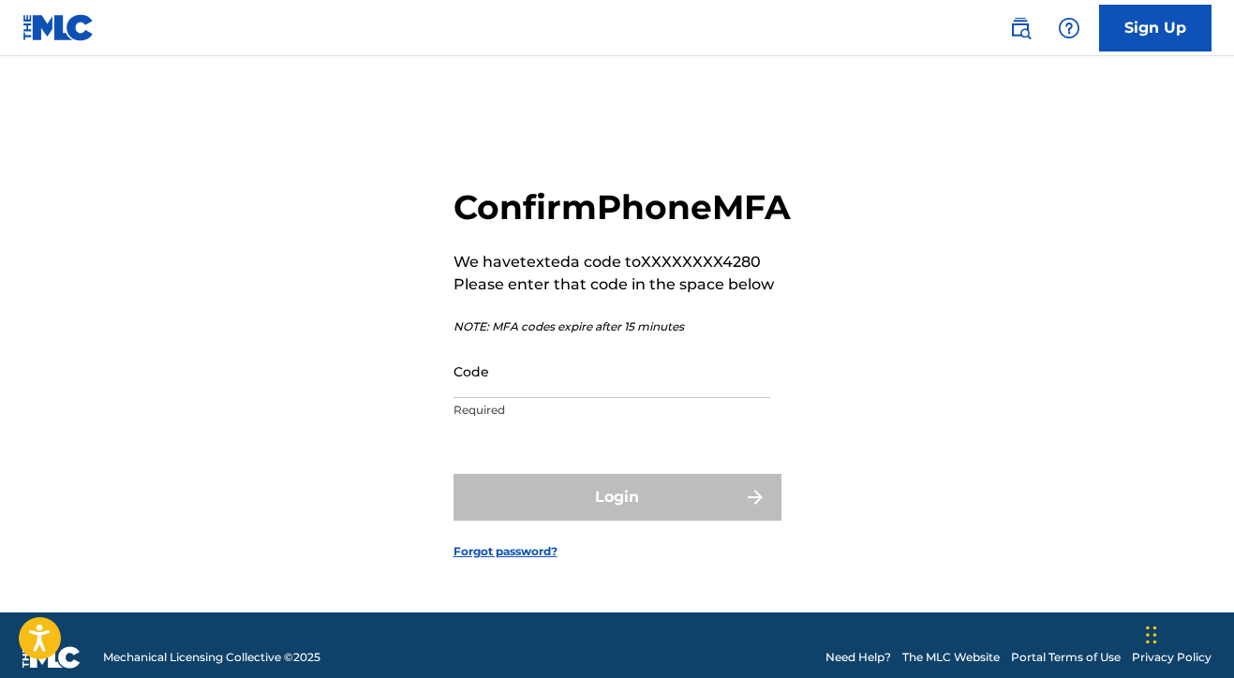
click at [475, 398] on input "Code" at bounding box center [611, 371] width 317 height 53
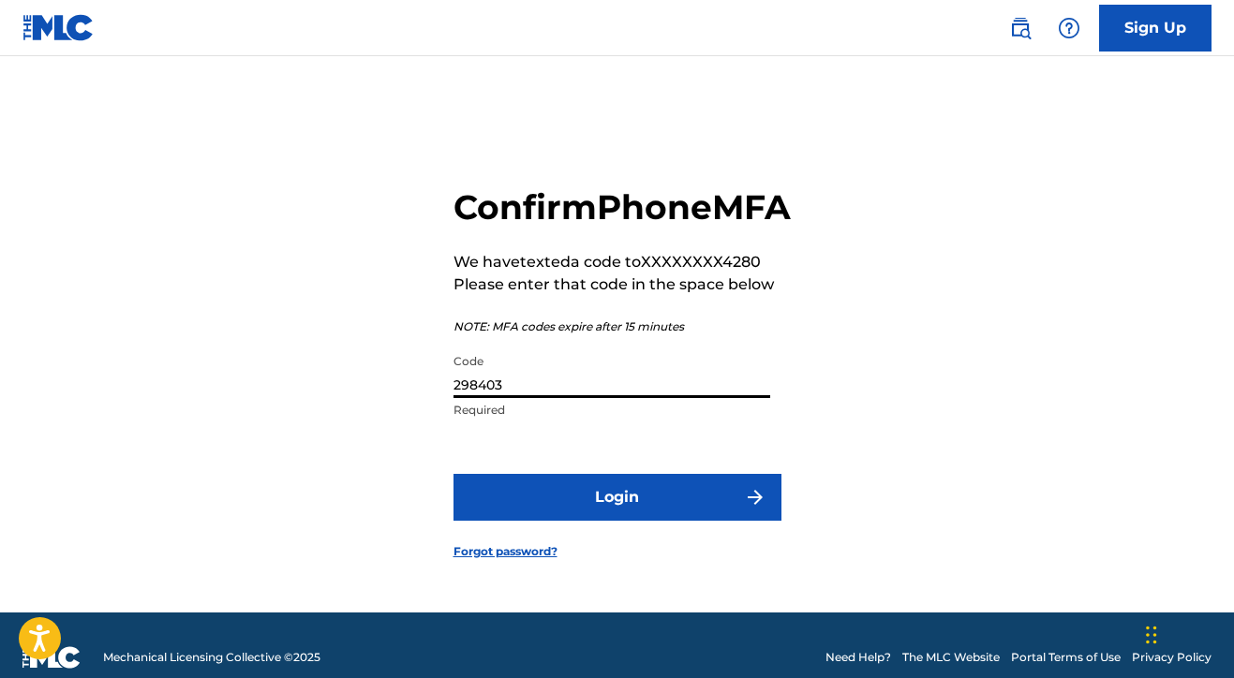
type input "298403"
click at [540, 519] on button "Login" at bounding box center [617, 497] width 328 height 47
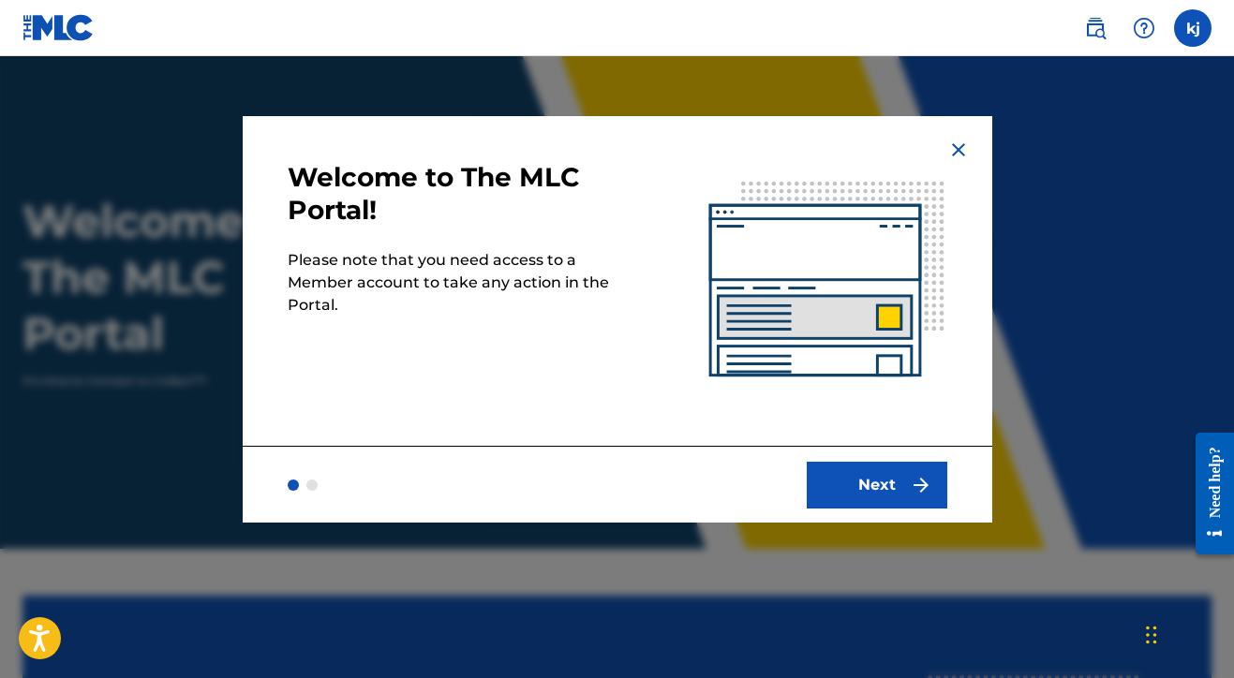
click at [848, 491] on button "Next" at bounding box center [877, 485] width 141 height 47
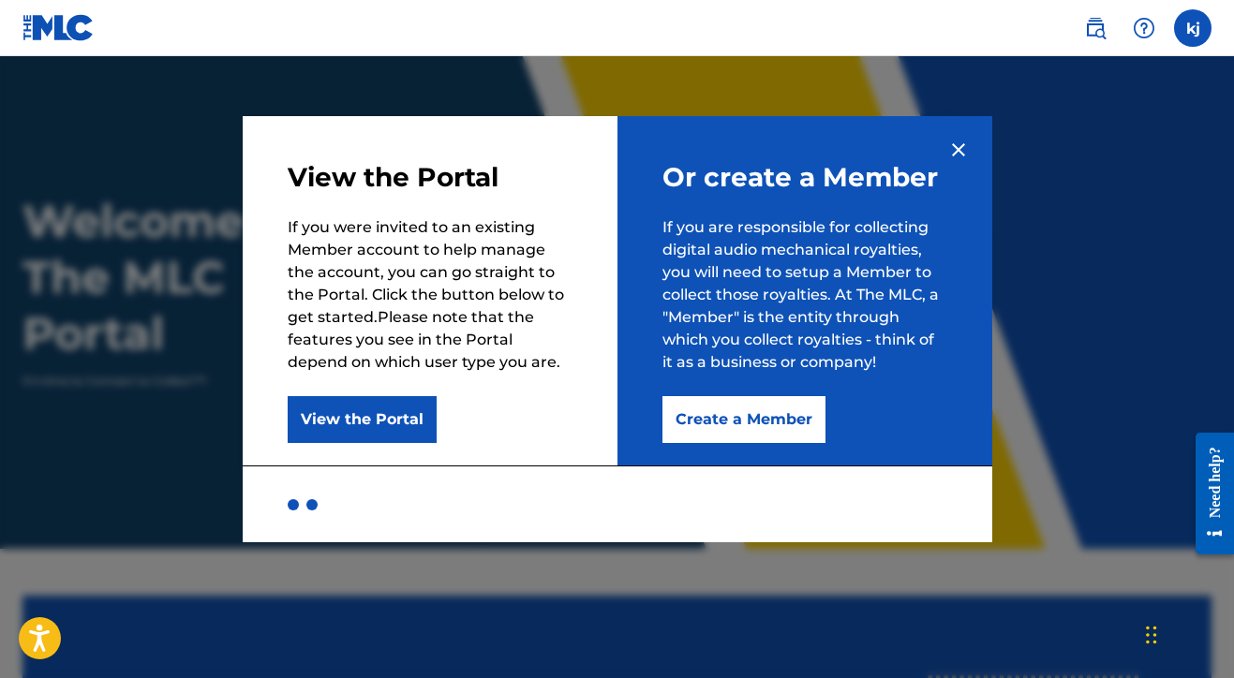
click at [734, 426] on button "Create a Member" at bounding box center [743, 419] width 163 height 47
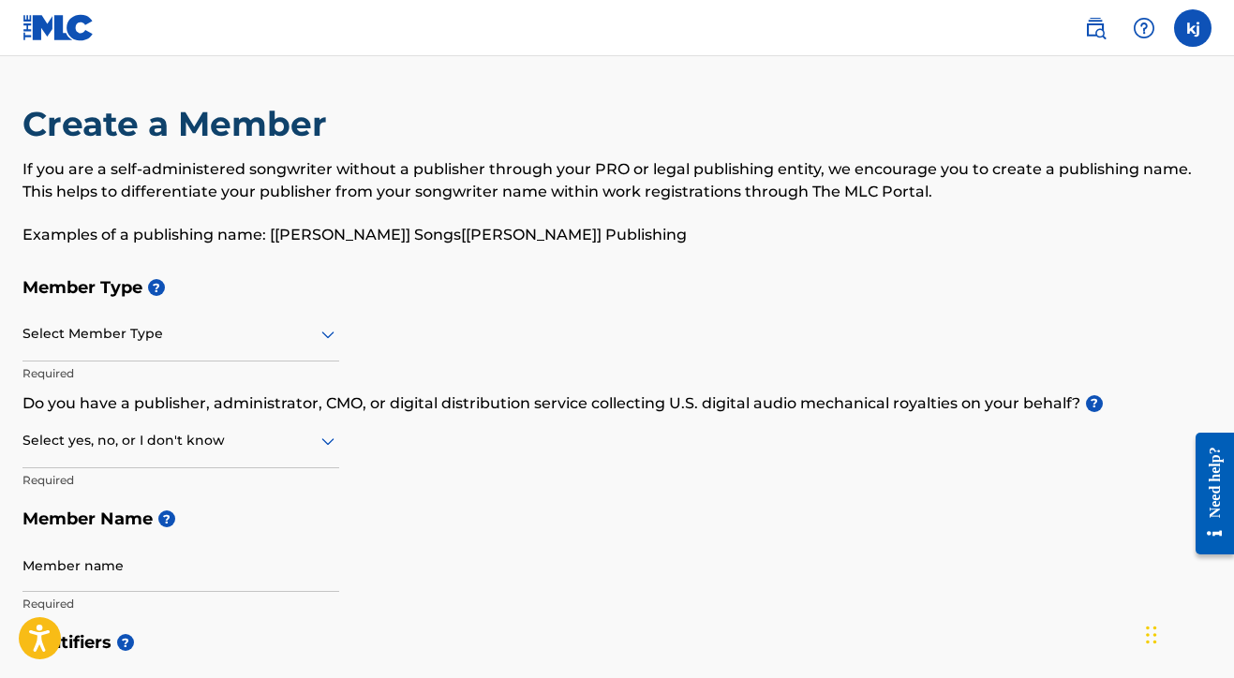
click at [203, 307] on div "Member Type ? Select Member Type Required Do you have a publisher, administrato…" at bounding box center [616, 445] width 1189 height 355
click at [205, 336] on div at bounding box center [180, 333] width 317 height 23
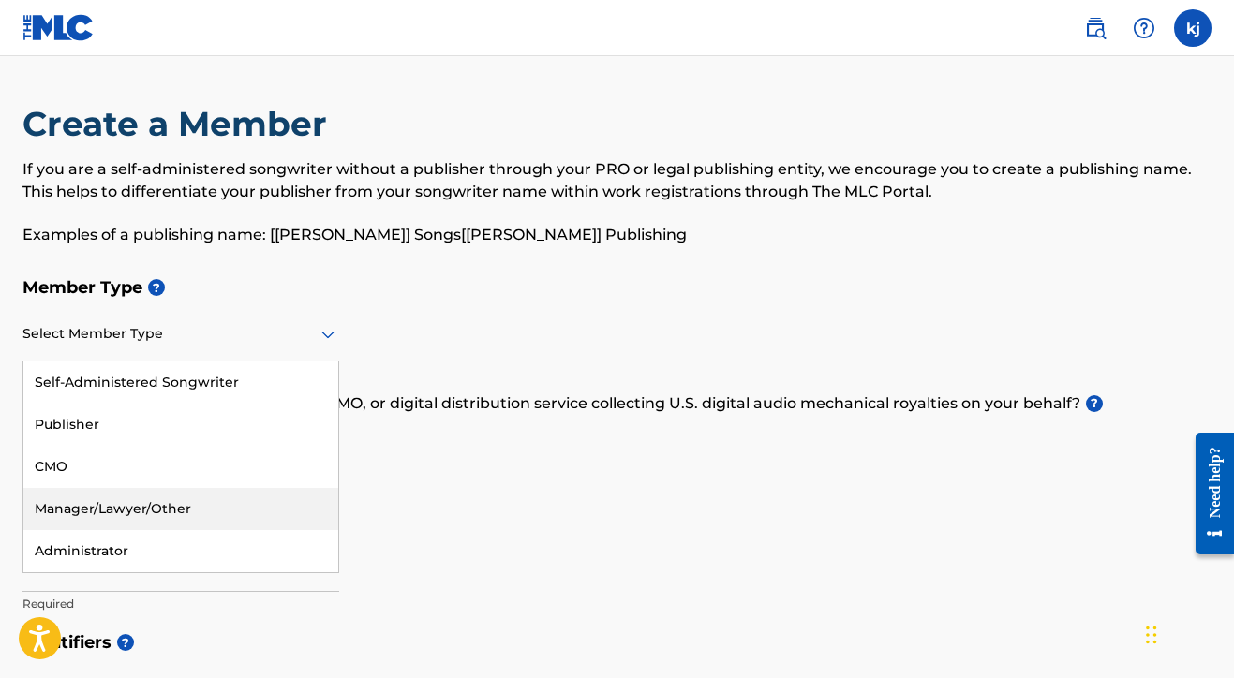
click at [395, 494] on div "Member Type ? Manager/Lawyer/Other, 4 of 5. 5 results available. Use Up and Dow…" at bounding box center [616, 445] width 1189 height 355
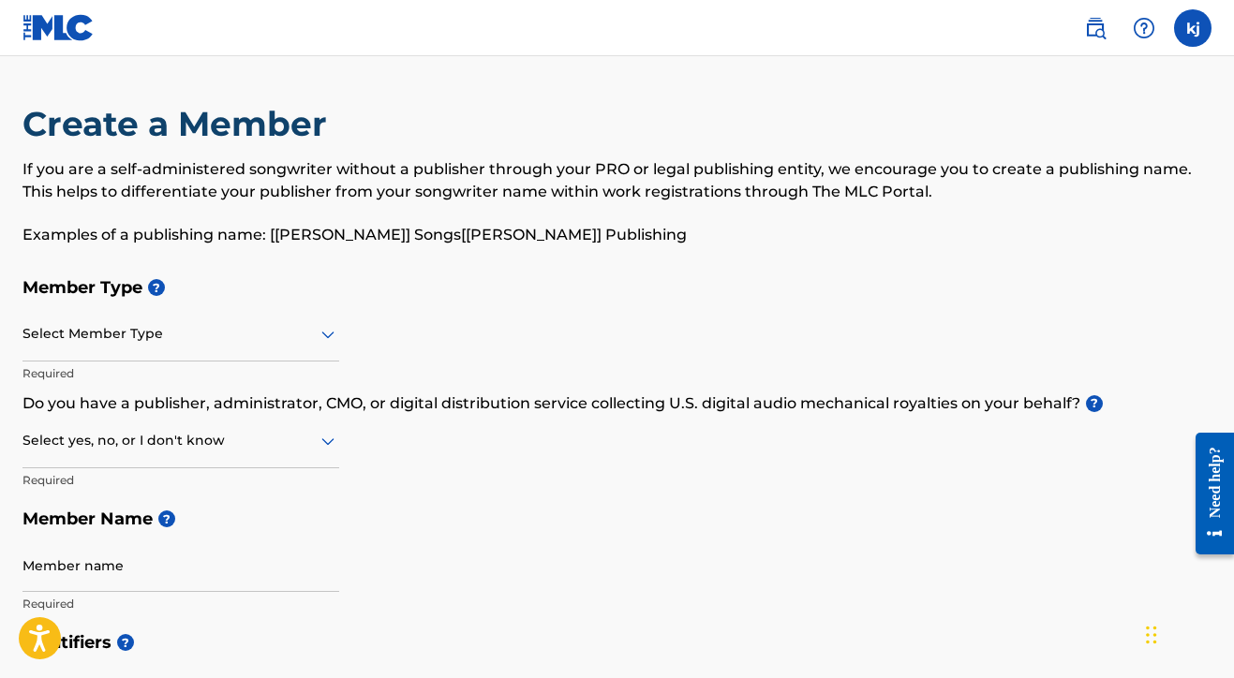
click at [71, 364] on div "Select Member Type Required" at bounding box center [180, 350] width 317 height 84
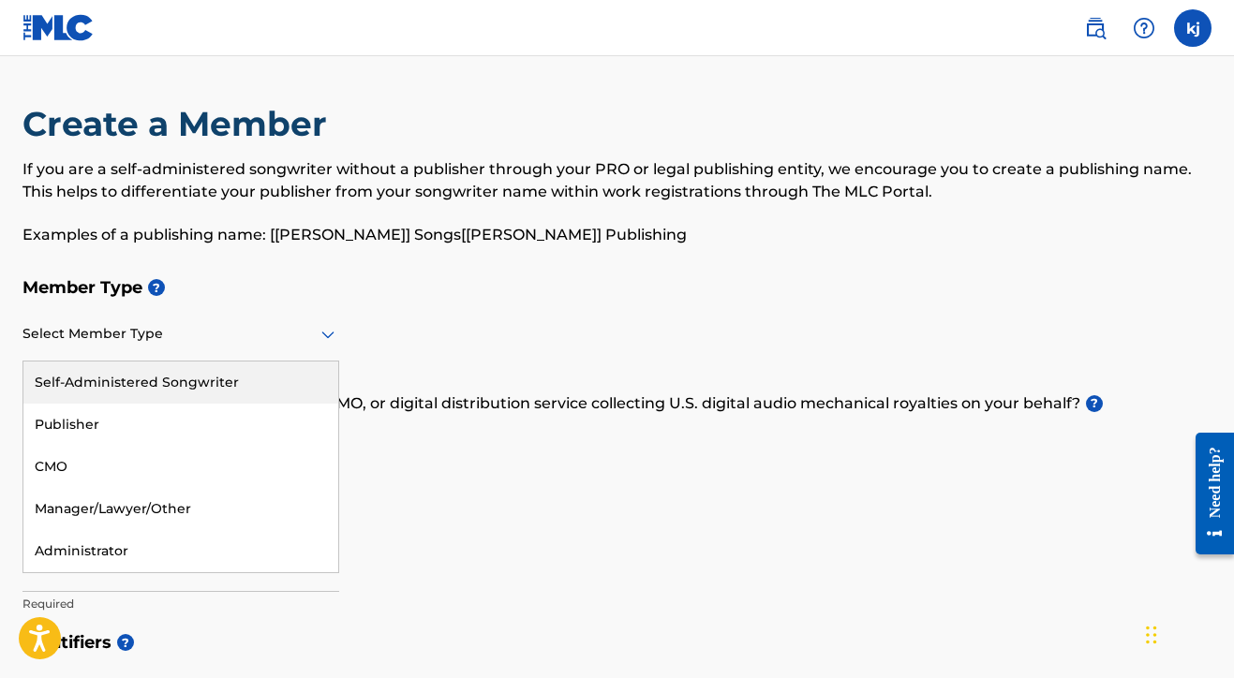
click at [75, 342] on div at bounding box center [180, 333] width 317 height 23
click at [73, 376] on div "Self-Administered Songwriter" at bounding box center [180, 383] width 315 height 42
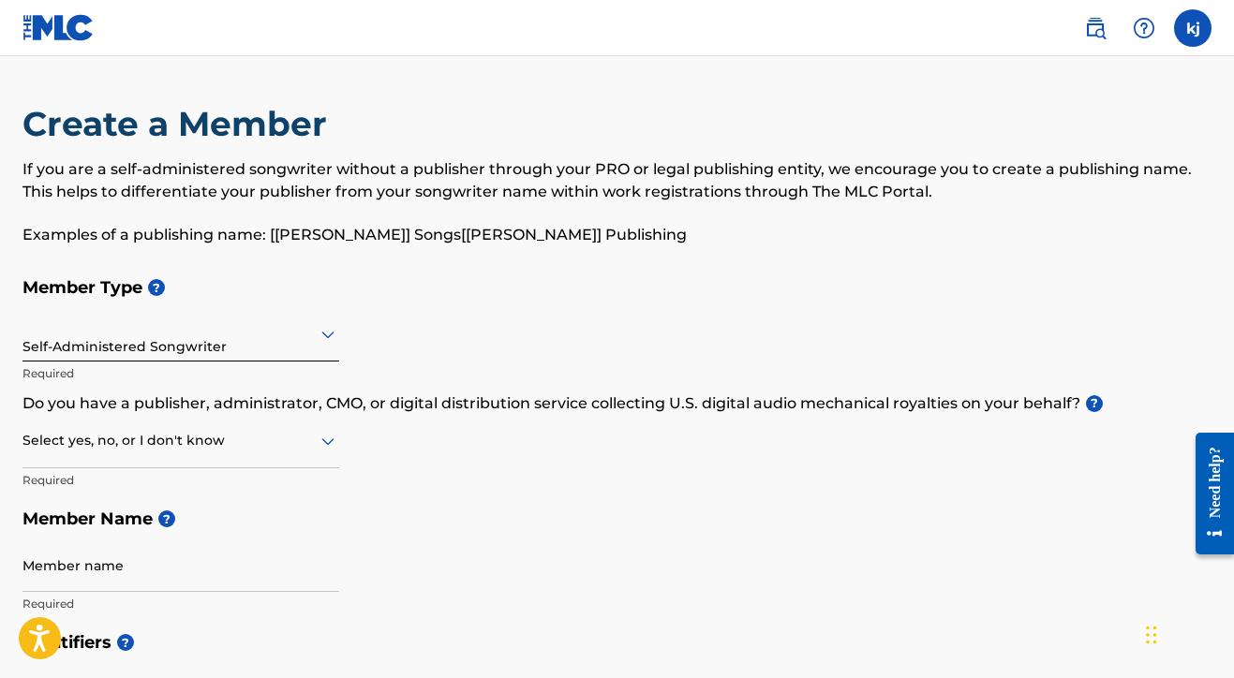
click at [87, 362] on div "Self-Administered Songwriter Required" at bounding box center [180, 350] width 317 height 84
click at [94, 347] on div "Self-Administered Songwriter" at bounding box center [180, 334] width 317 height 46
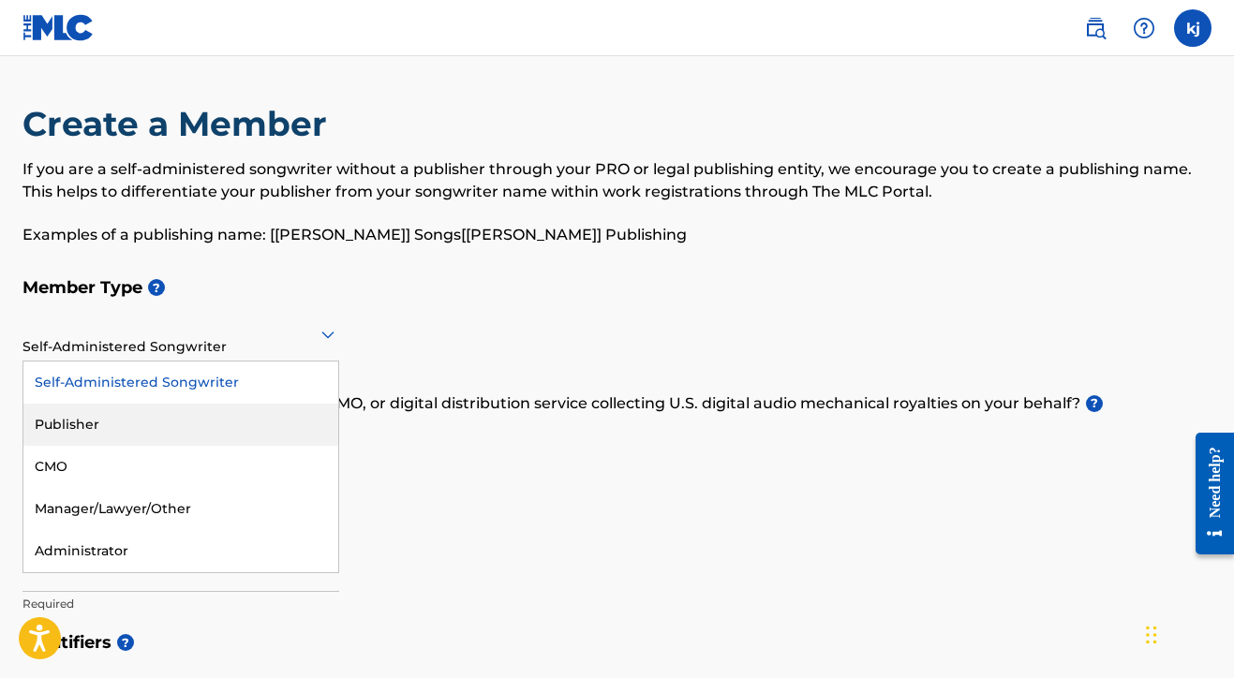
click at [97, 430] on div "Publisher" at bounding box center [180, 425] width 315 height 42
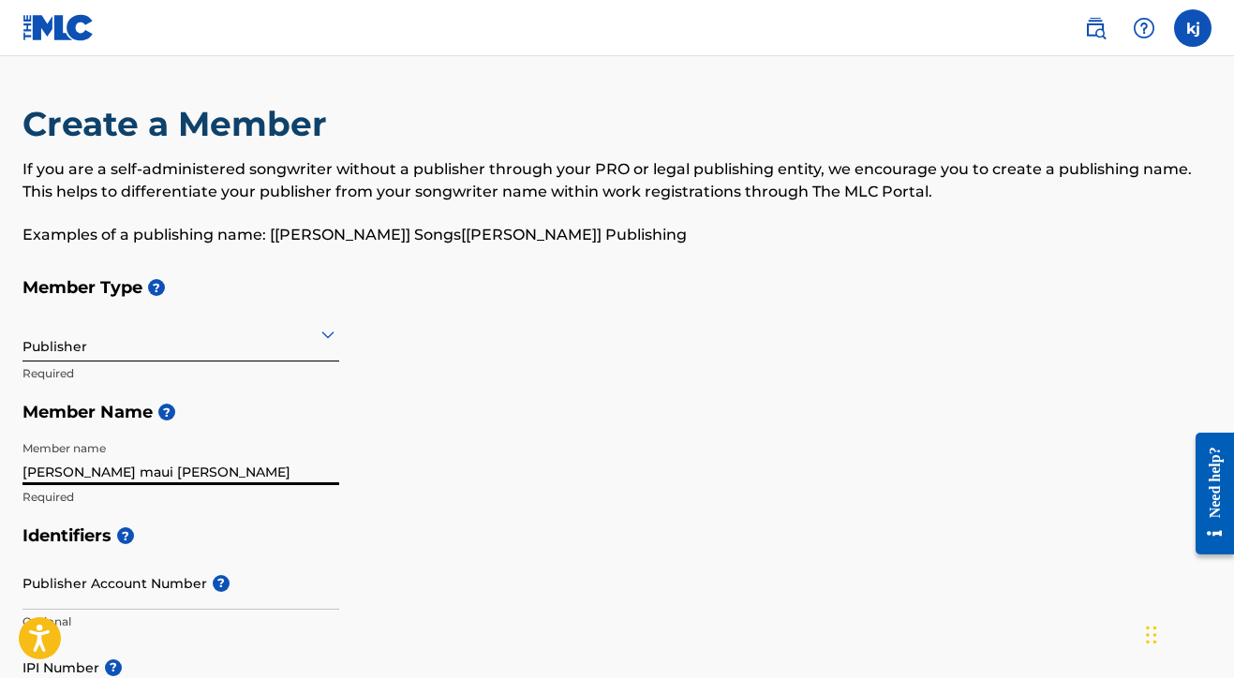
type input "keenan maui jameson"
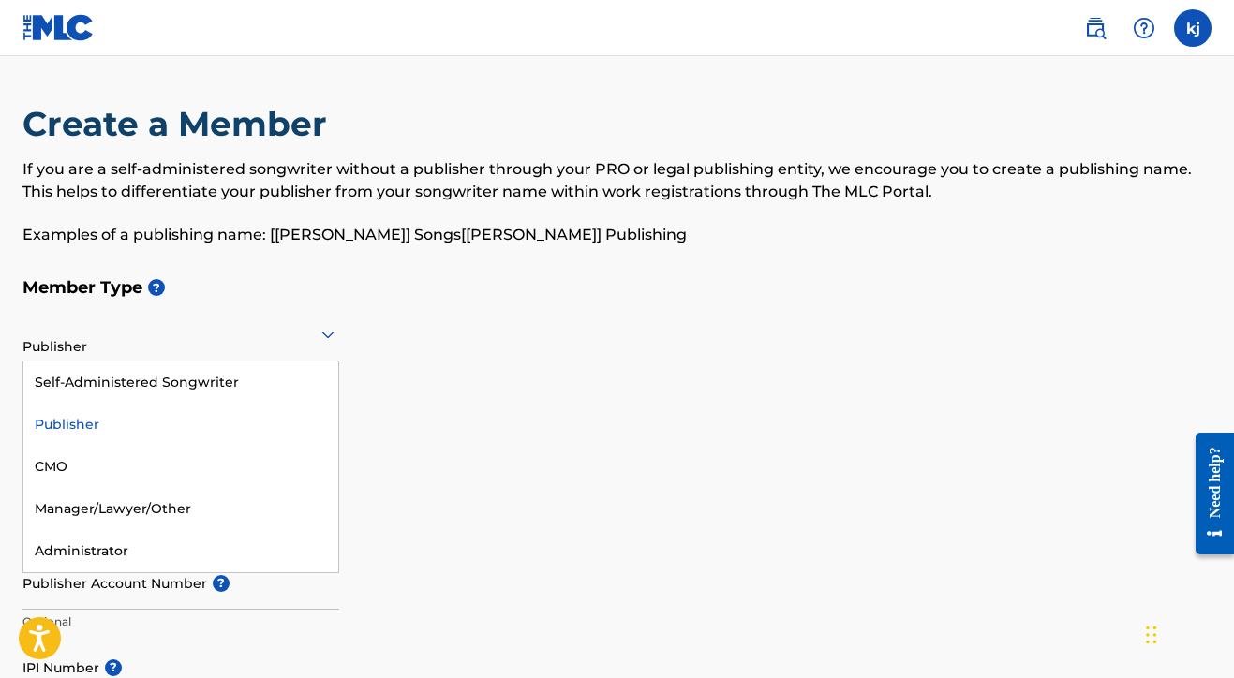
click at [96, 352] on div "Publisher" at bounding box center [180, 334] width 317 height 46
click at [85, 425] on div "Publisher" at bounding box center [180, 425] width 315 height 42
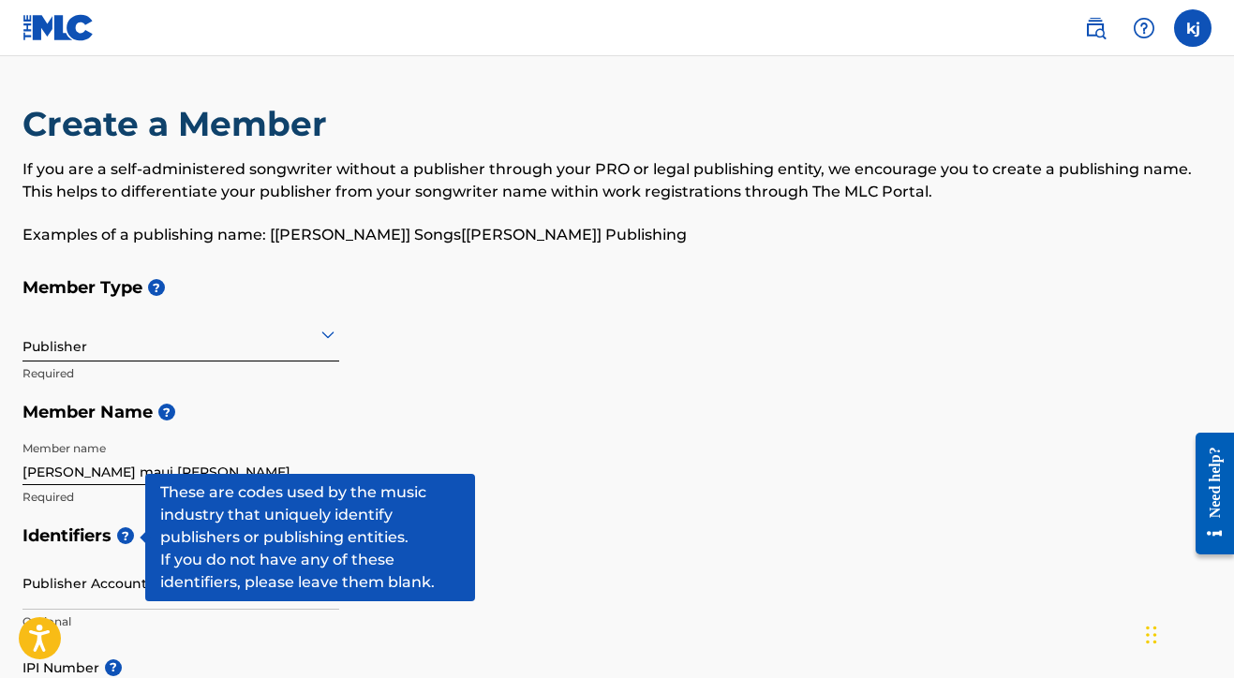
click at [123, 542] on span "?" at bounding box center [125, 535] width 17 height 17
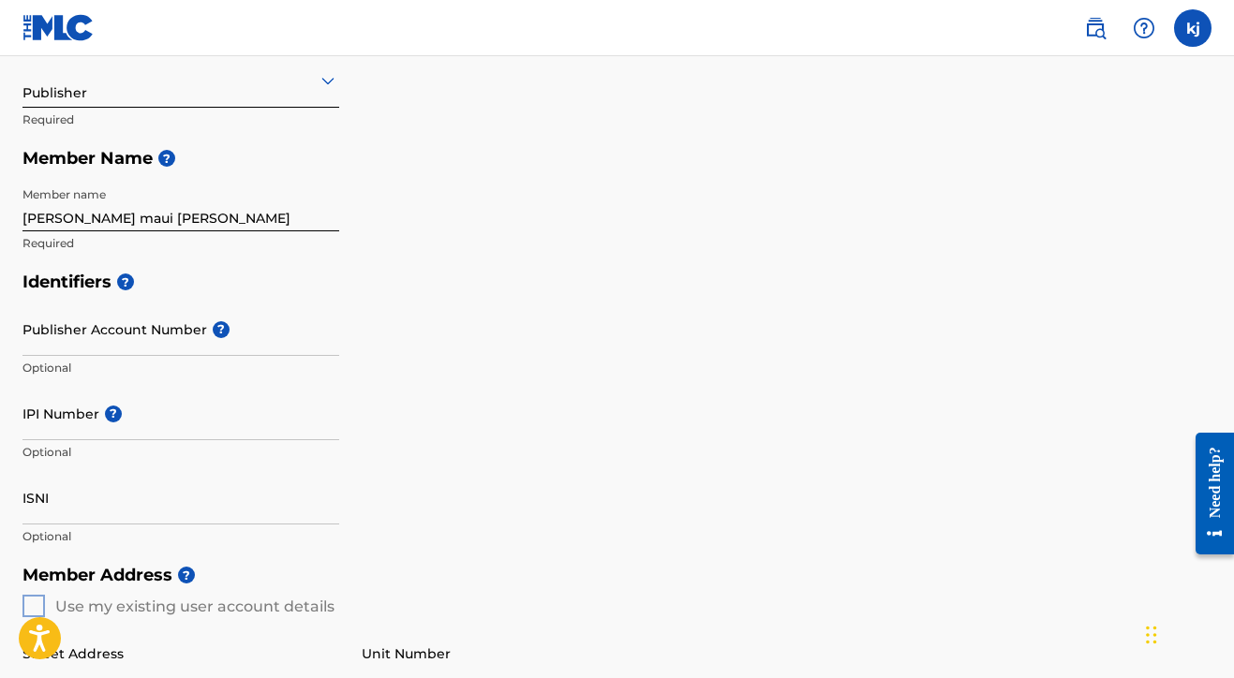
scroll to position [259, 0]
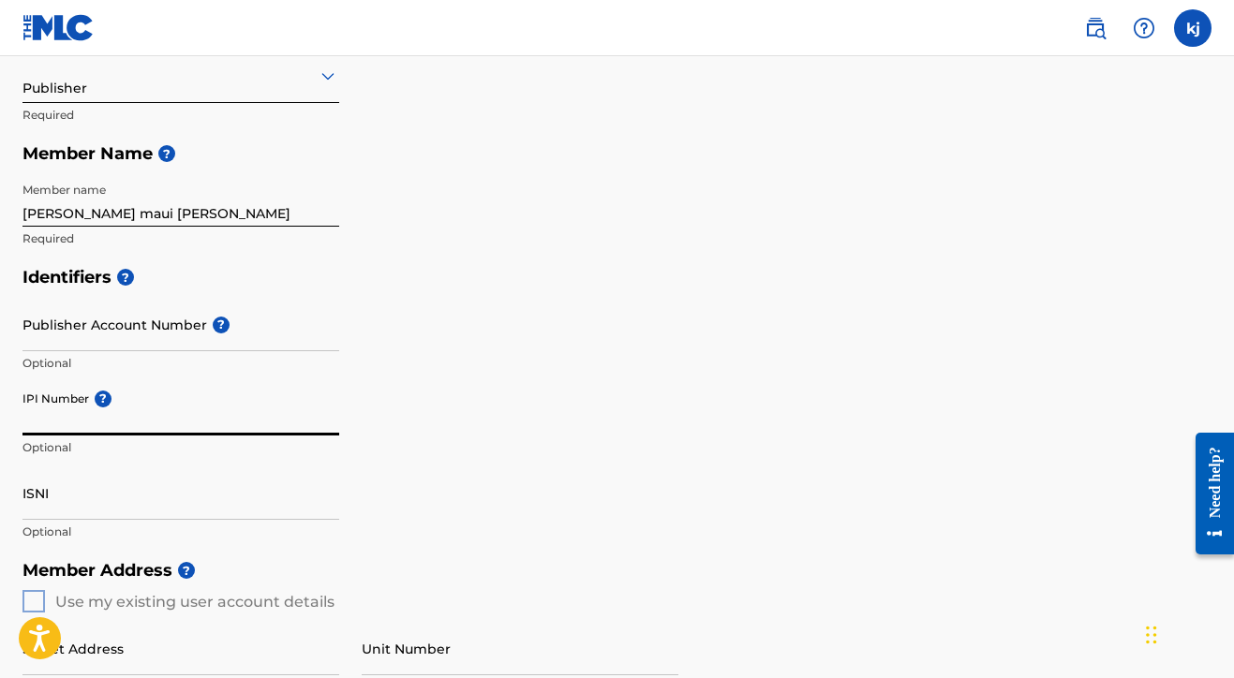
click at [115, 417] on input "IPI Number ?" at bounding box center [180, 408] width 317 height 53
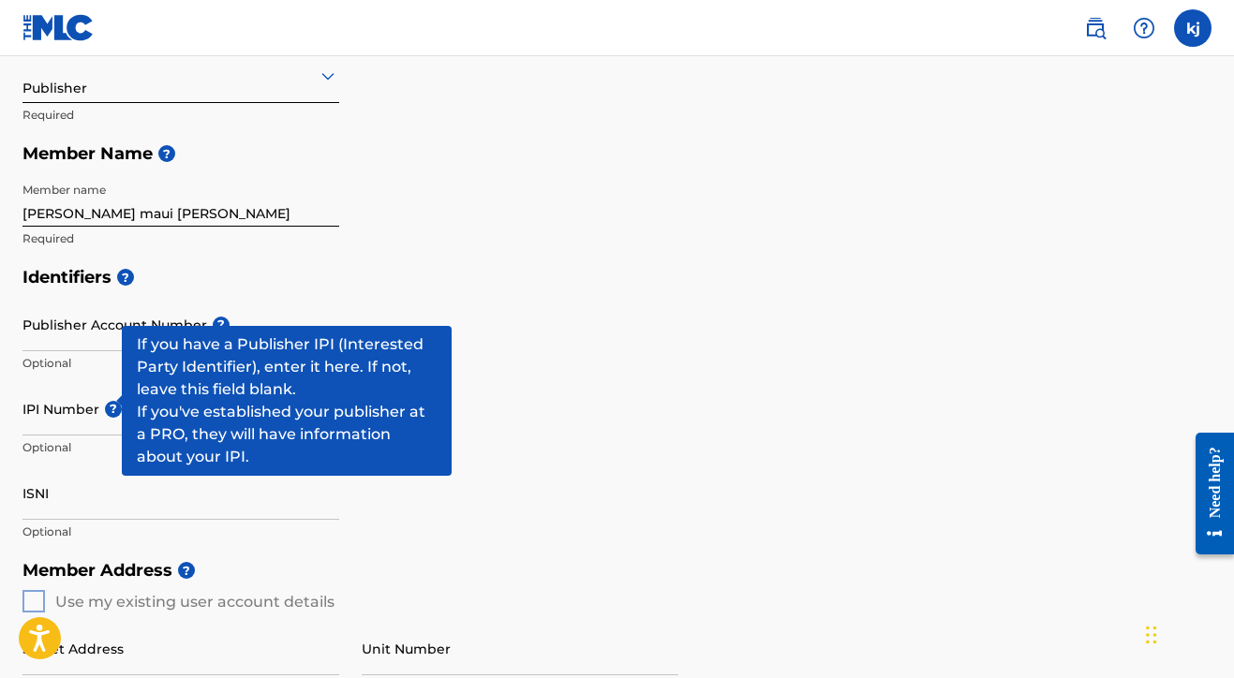
click at [111, 401] on span "?" at bounding box center [113, 409] width 17 height 17
click at [111, 397] on input "IPI Number ?" at bounding box center [180, 408] width 317 height 53
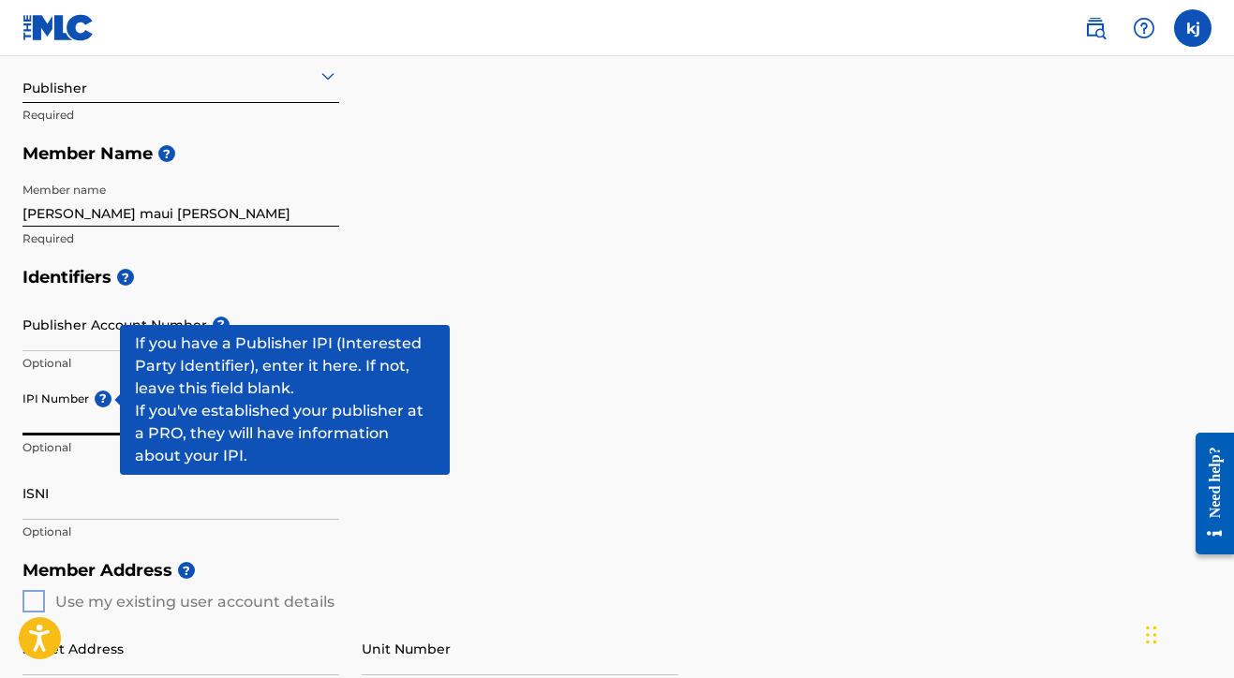
click at [101, 399] on span "?" at bounding box center [100, 399] width 22 height 17
click at [101, 399] on input "IPI Number ?" at bounding box center [180, 408] width 317 height 53
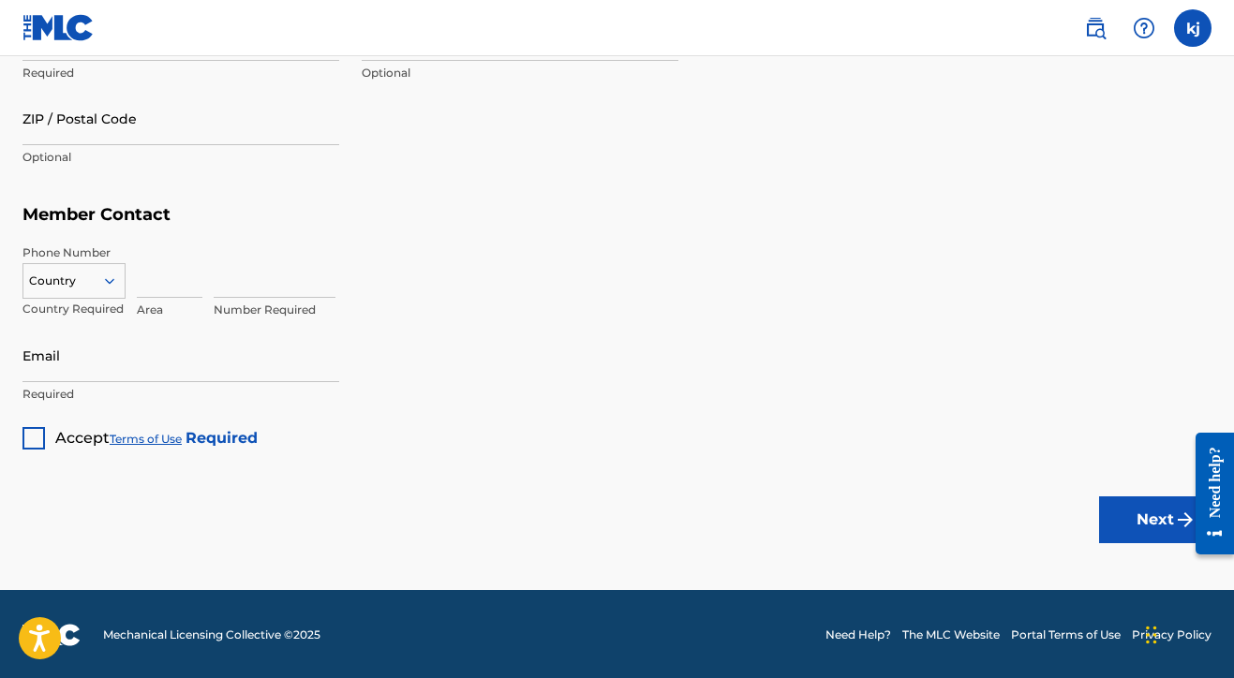
scroll to position [1041, 0]
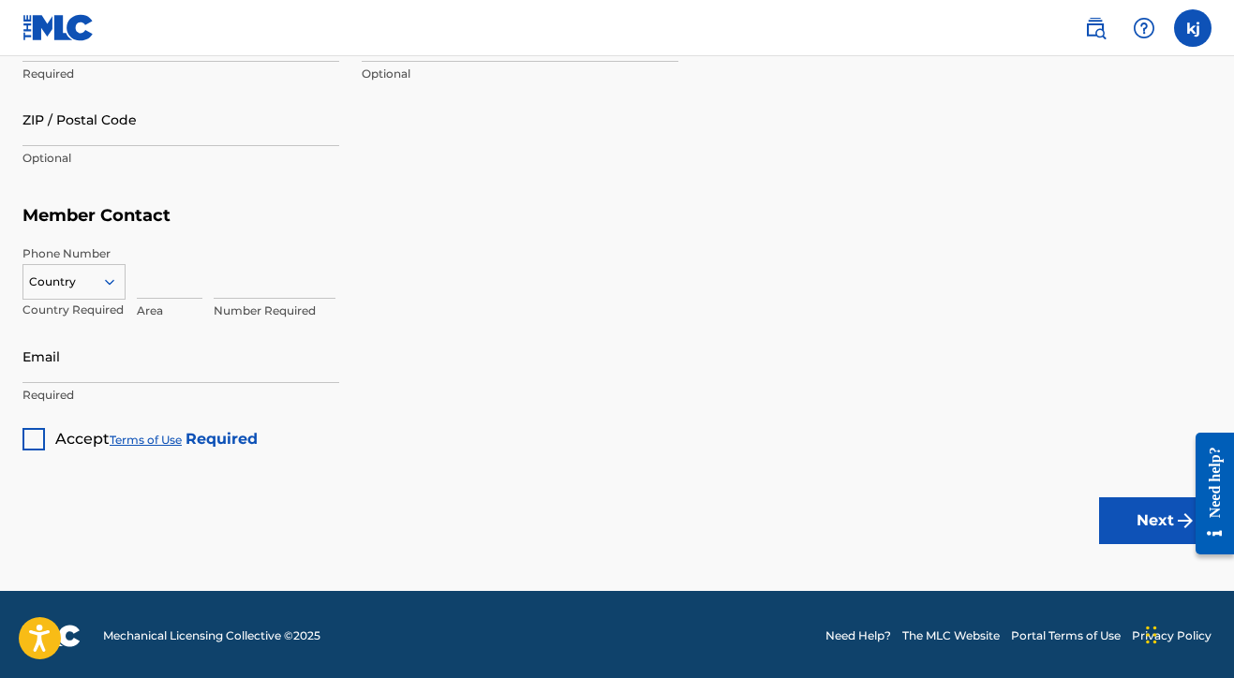
click at [27, 434] on div at bounding box center [33, 439] width 22 height 22
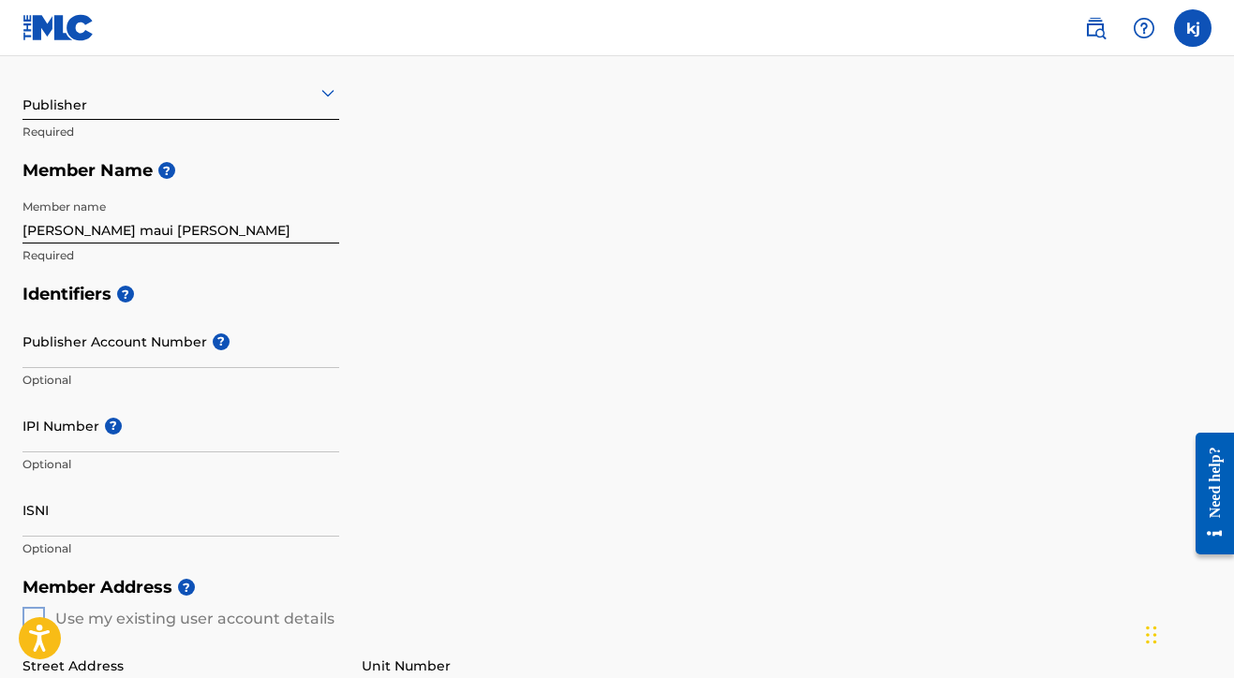
scroll to position [239, 0]
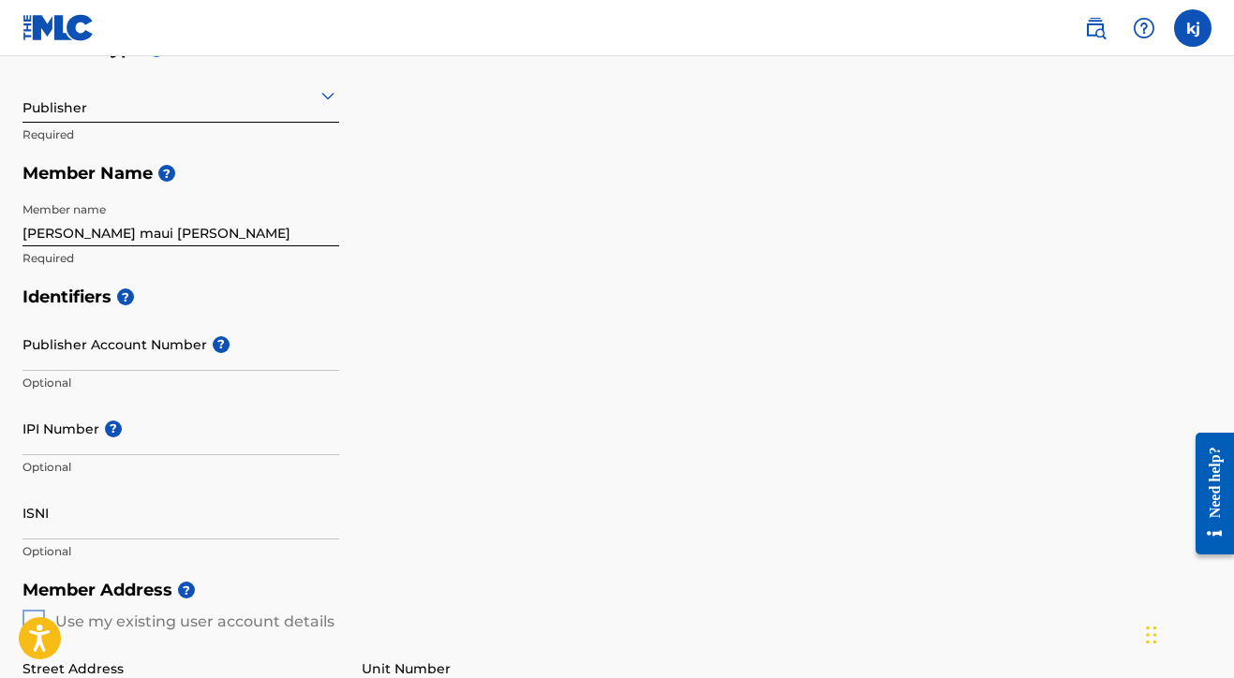
click at [59, 356] on input "Publisher Account Number ?" at bounding box center [180, 344] width 317 height 53
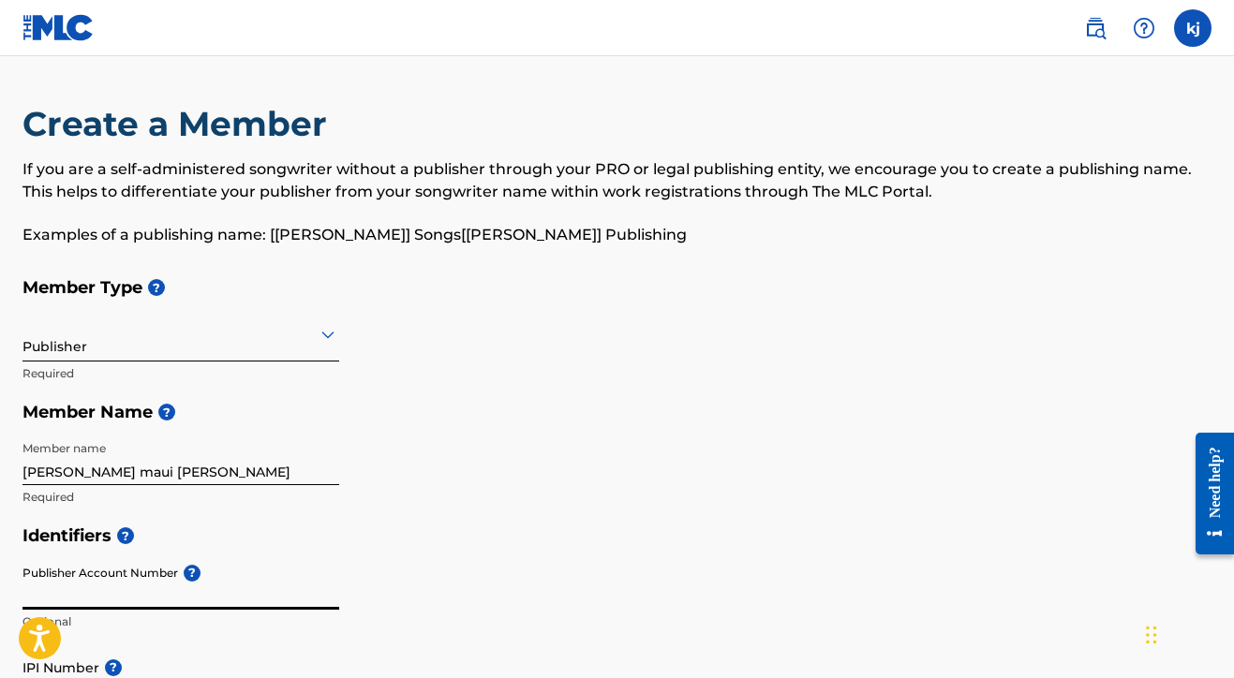
scroll to position [0, 0]
click at [66, 344] on div at bounding box center [180, 333] width 317 height 23
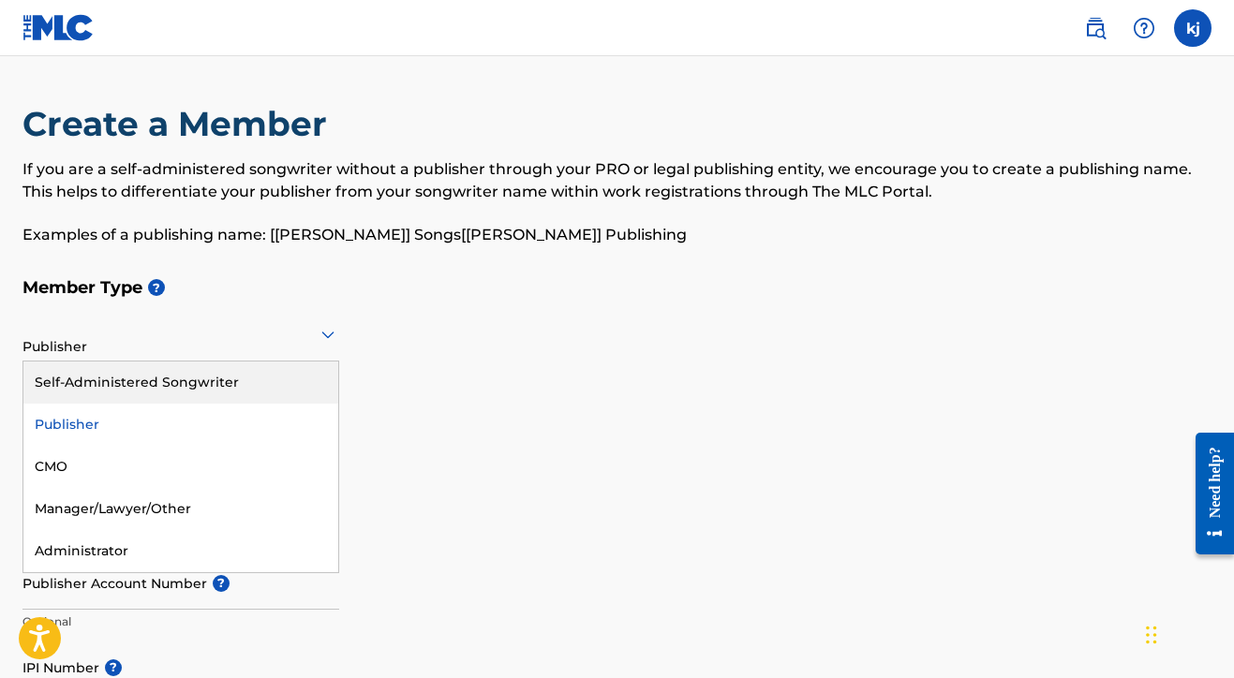
click at [85, 376] on div "Self-Administered Songwriter" at bounding box center [180, 383] width 315 height 42
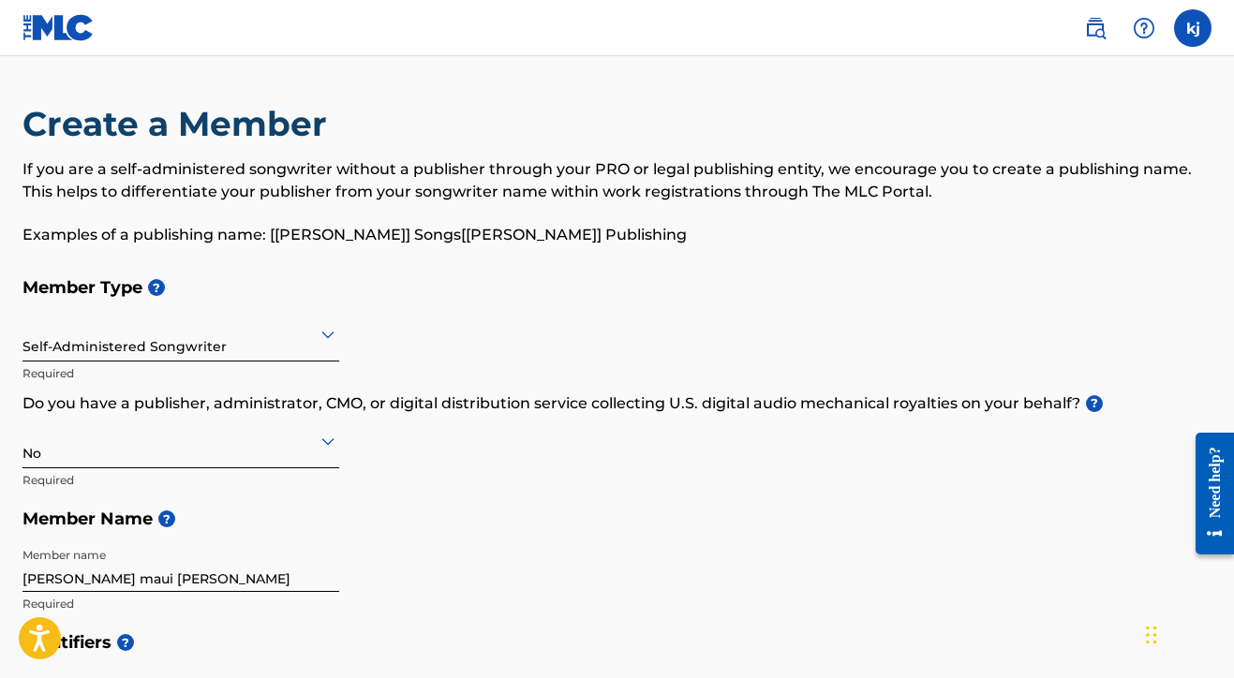
click at [69, 446] on div at bounding box center [180, 440] width 317 height 23
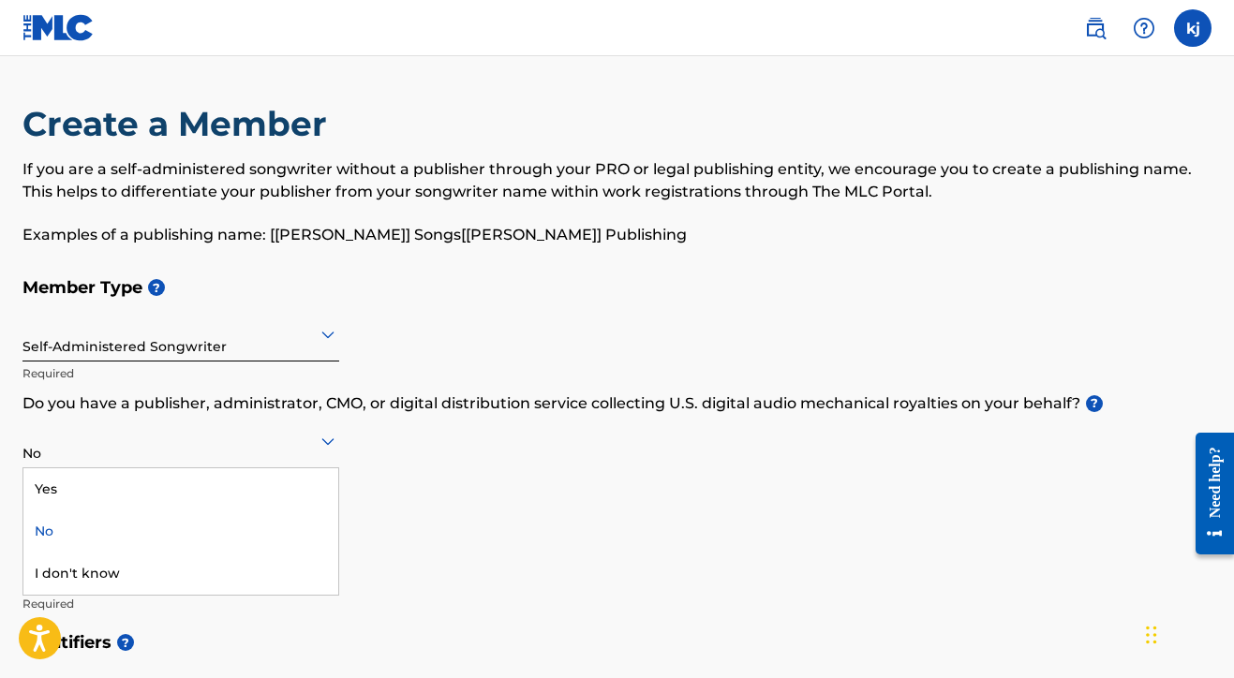
click at [44, 526] on div "No" at bounding box center [180, 532] width 315 height 42
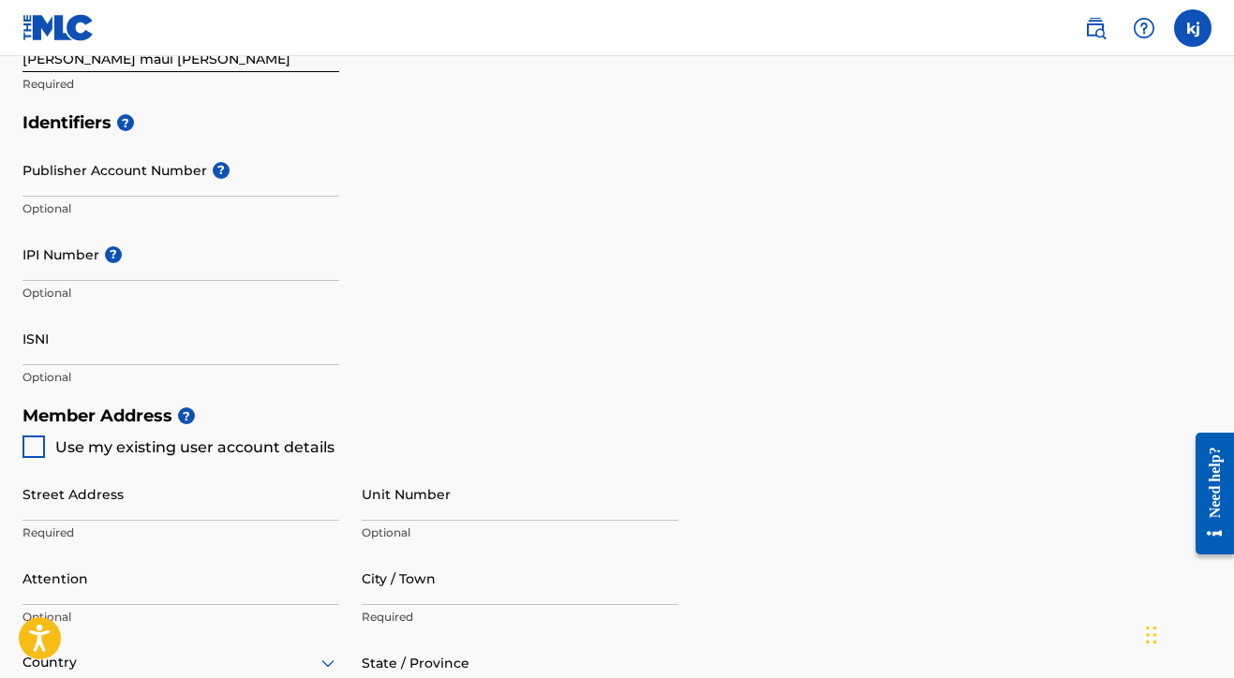
scroll to position [506, 0]
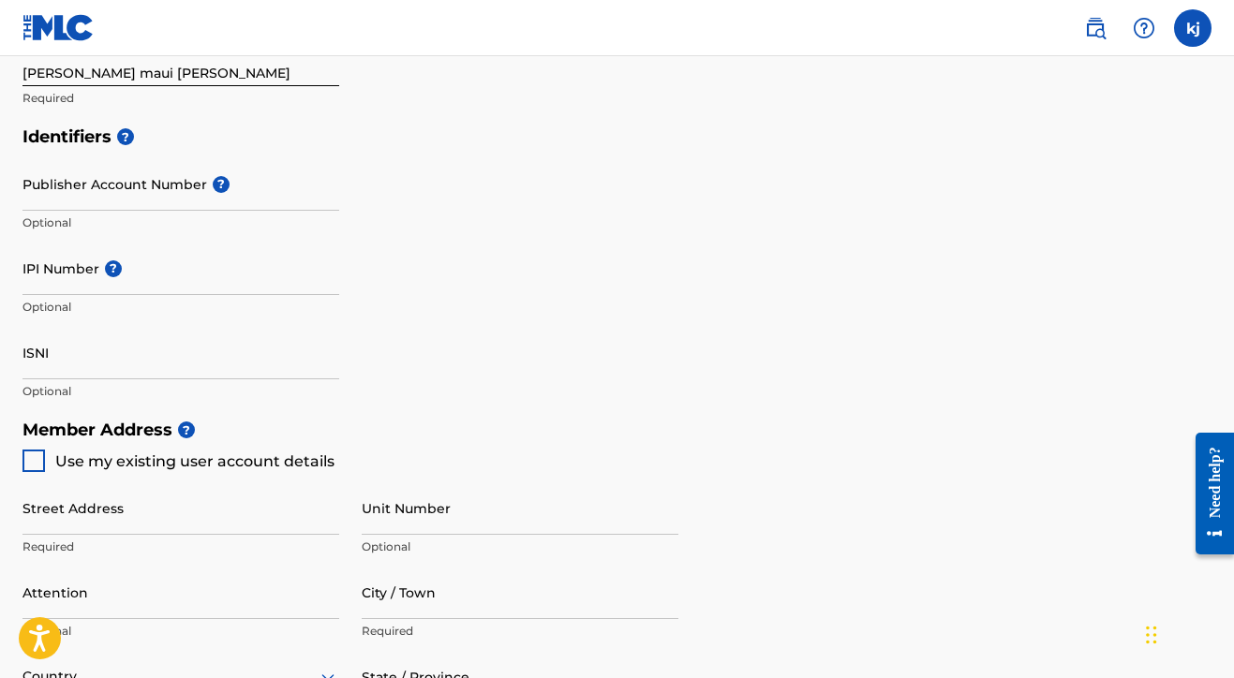
click at [25, 461] on div at bounding box center [33, 461] width 22 height 22
type input "1101 west 700 south"
type input "clearfield"
type input "84015"
type input "385"
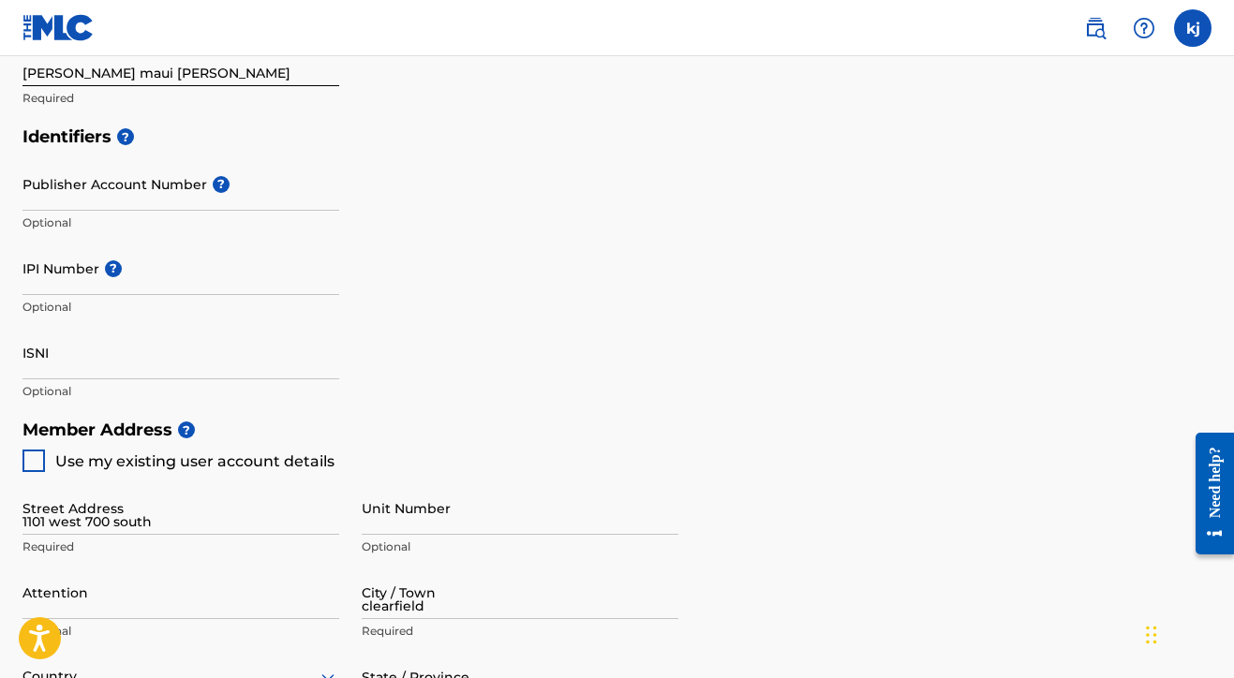
type input "2894280"
type input "[EMAIL_ADDRESS][DOMAIN_NAME]"
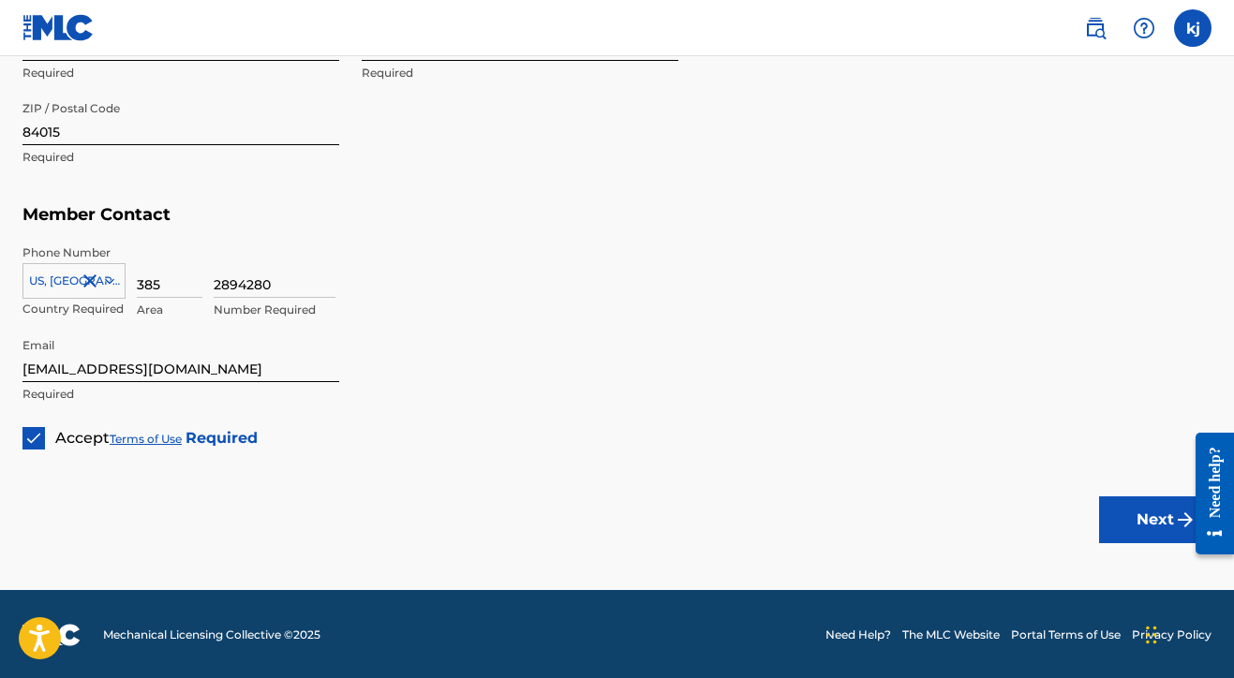
scroll to position [1148, 0]
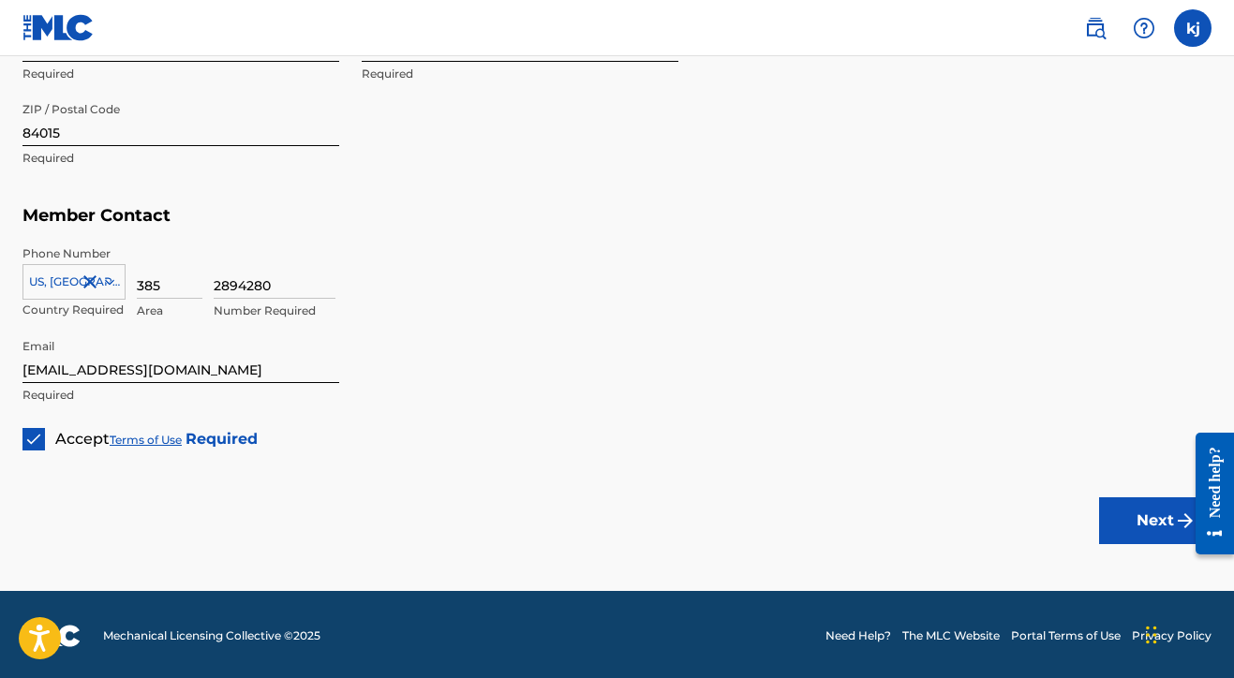
click at [1159, 539] on button "Next" at bounding box center [1155, 520] width 112 height 47
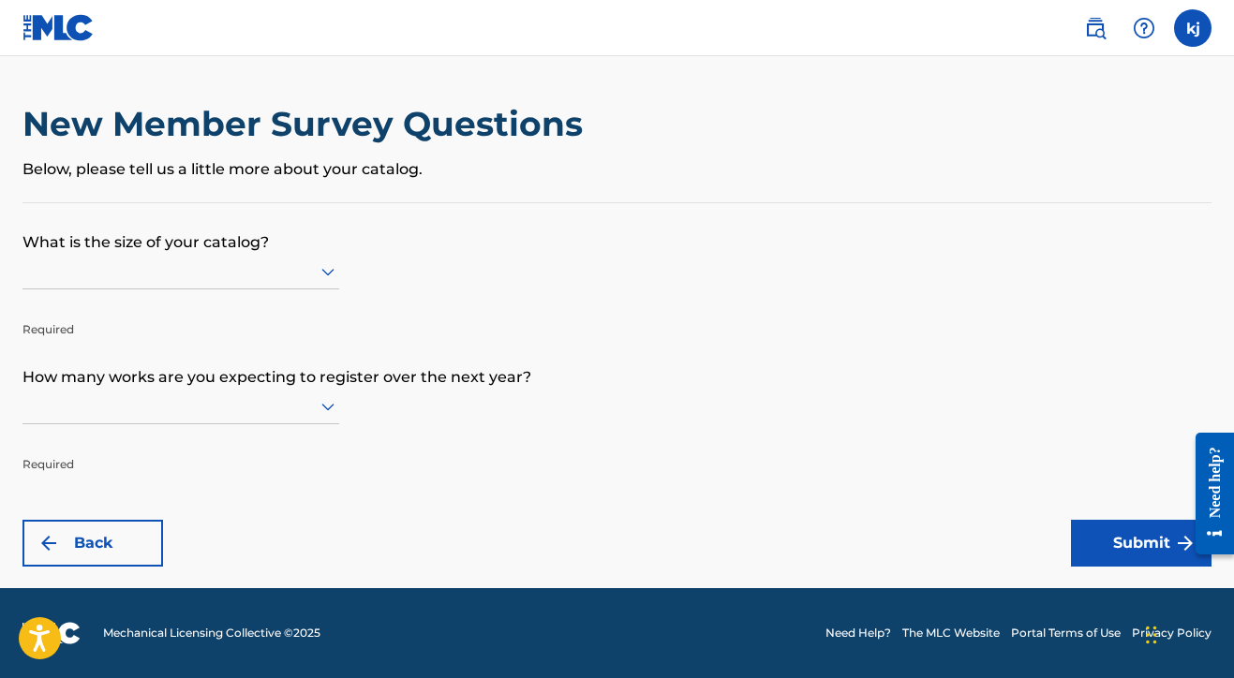
click at [327, 279] on icon at bounding box center [328, 271] width 22 height 22
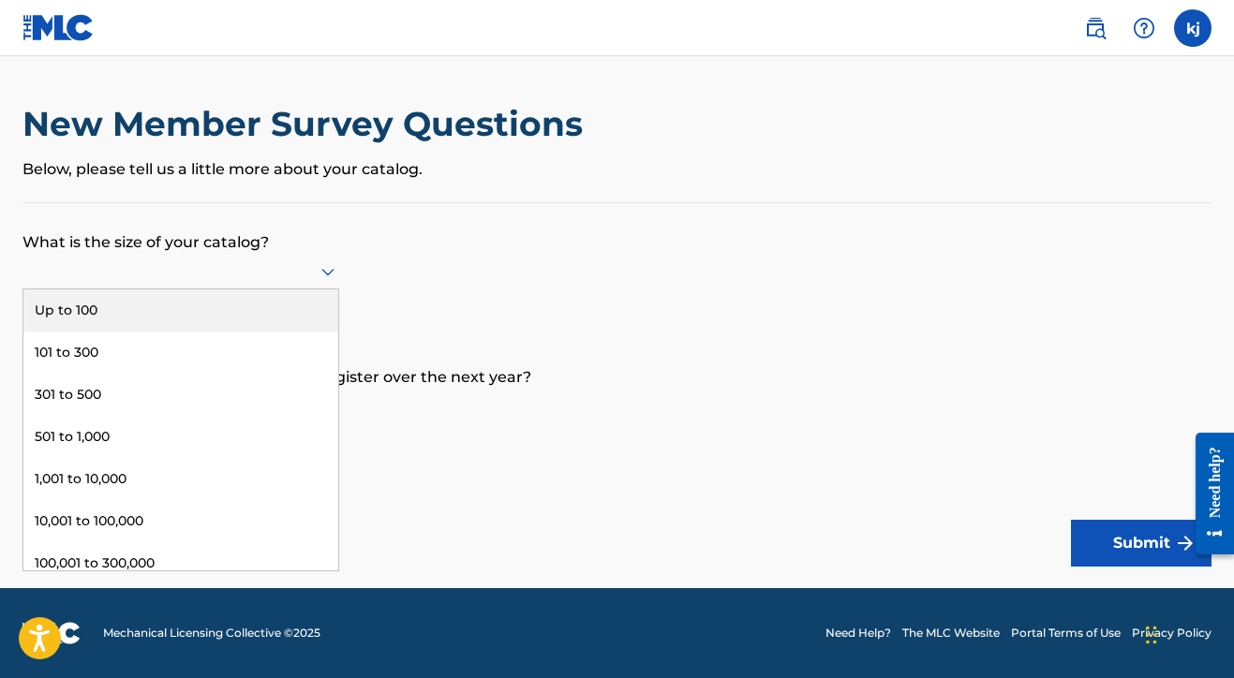
click at [171, 330] on div "Up to 100" at bounding box center [180, 310] width 315 height 42
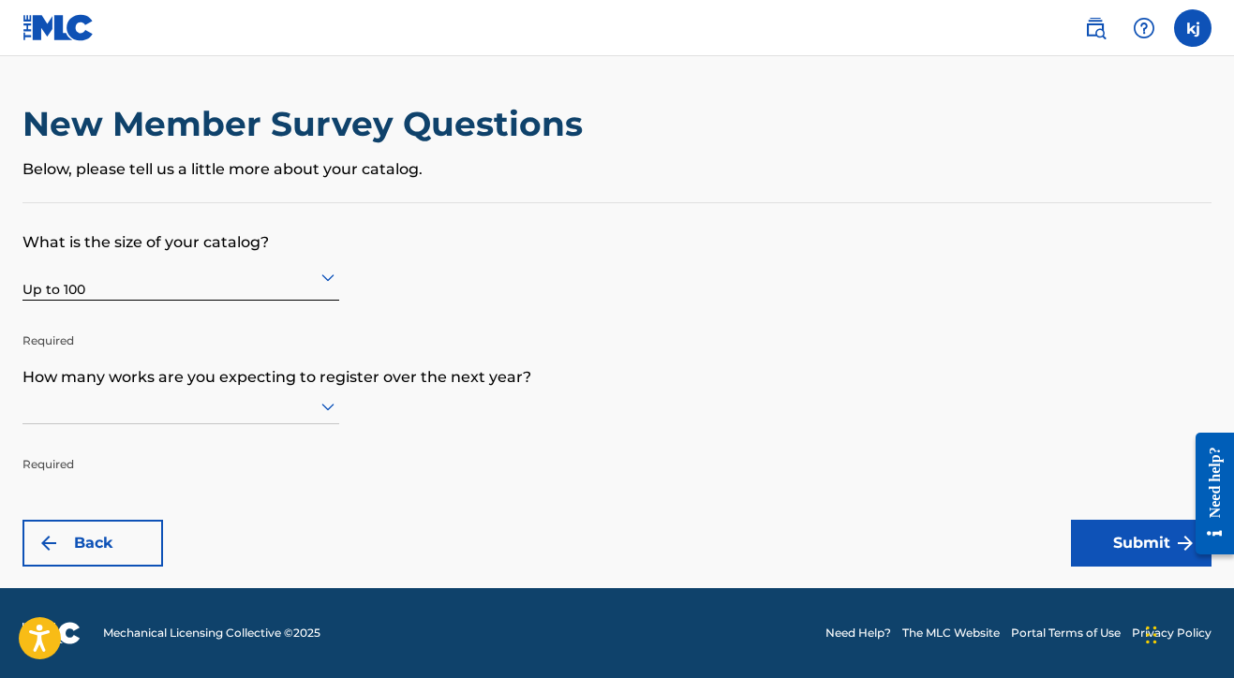
scroll to position [1, 0]
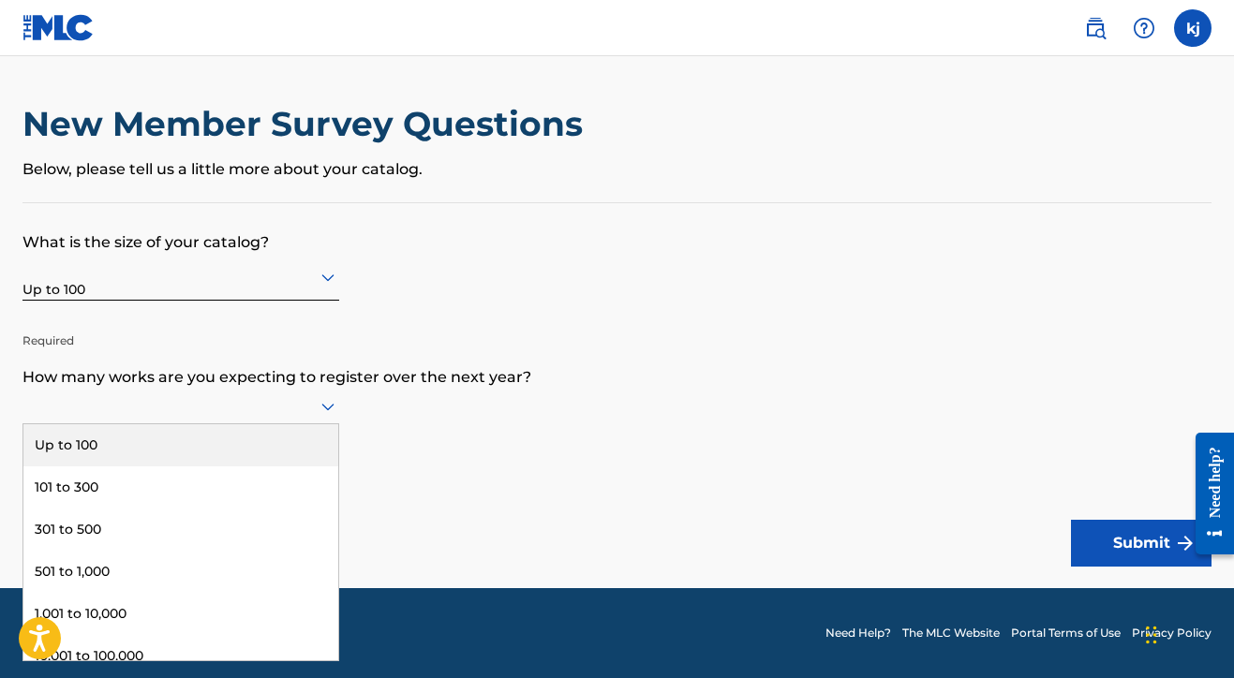
click at [328, 418] on icon at bounding box center [328, 406] width 22 height 22
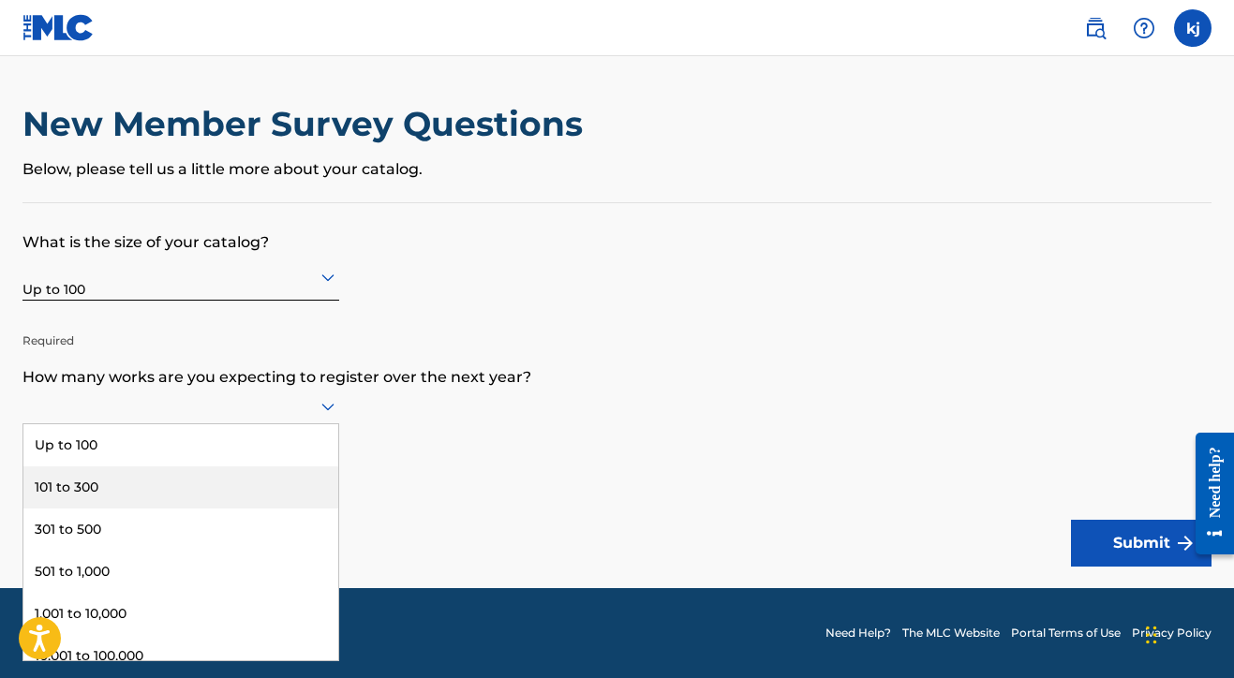
click at [188, 498] on div "101 to 300" at bounding box center [180, 488] width 315 height 42
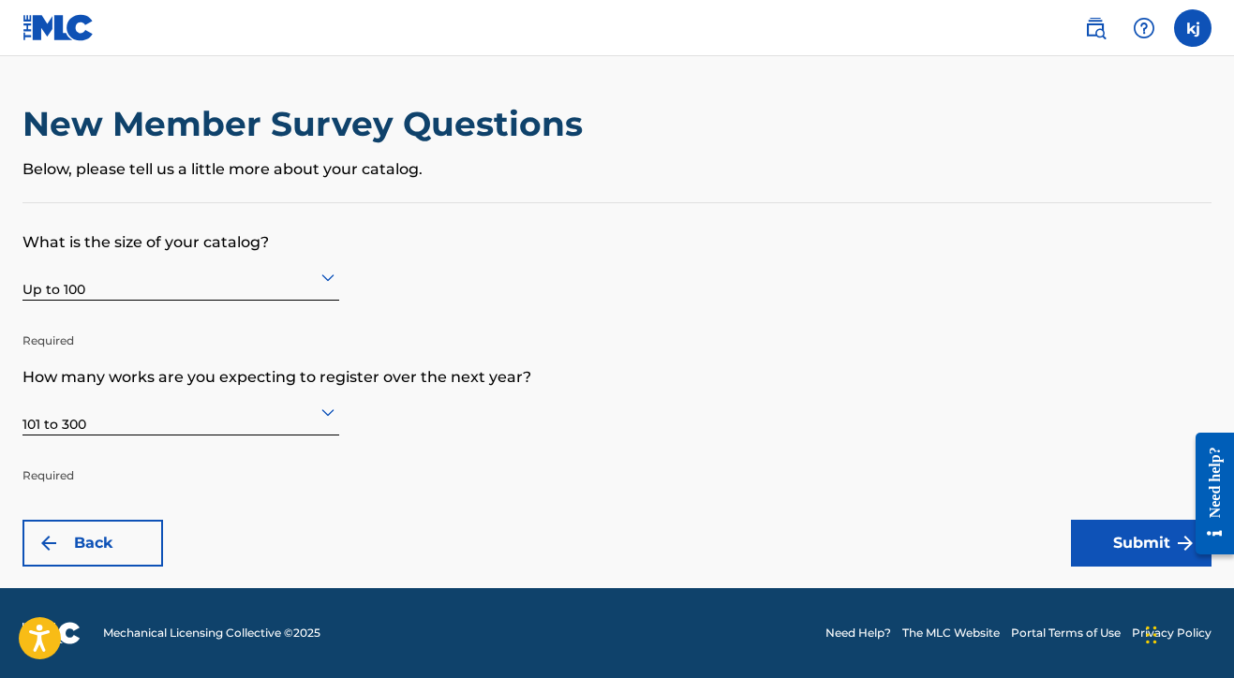
click at [1116, 550] on button "Submit" at bounding box center [1141, 543] width 141 height 47
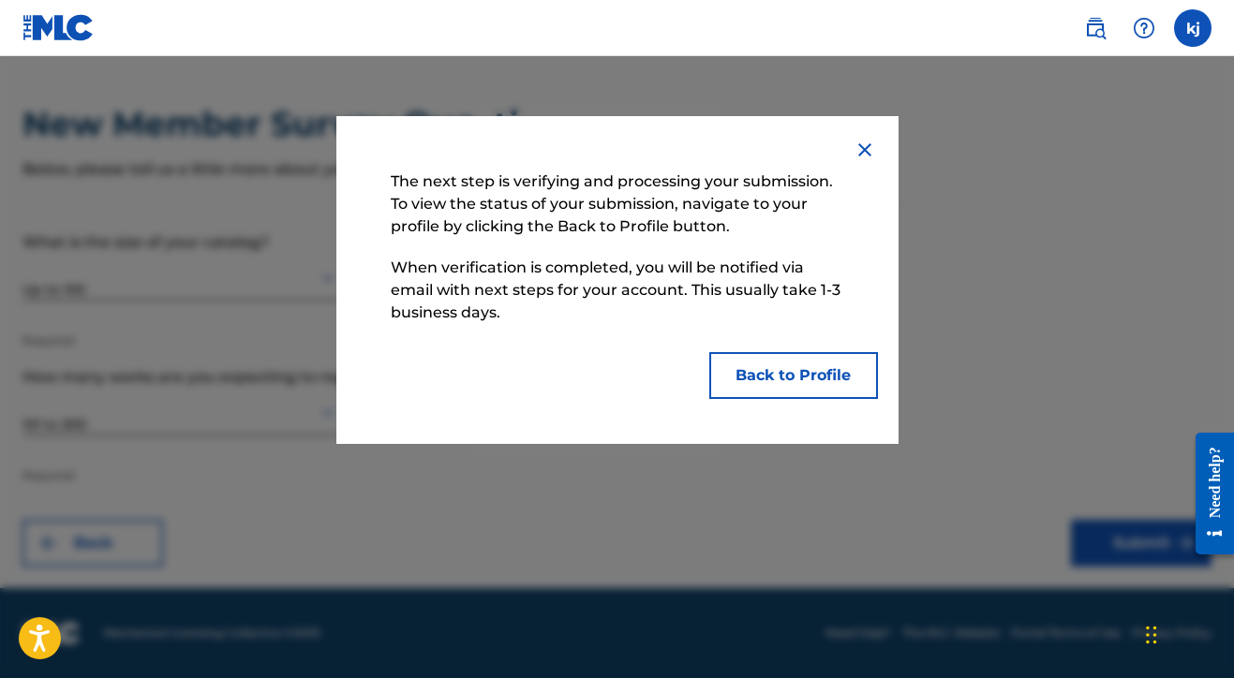
click at [838, 389] on button "Back to Profile" at bounding box center [793, 375] width 169 height 47
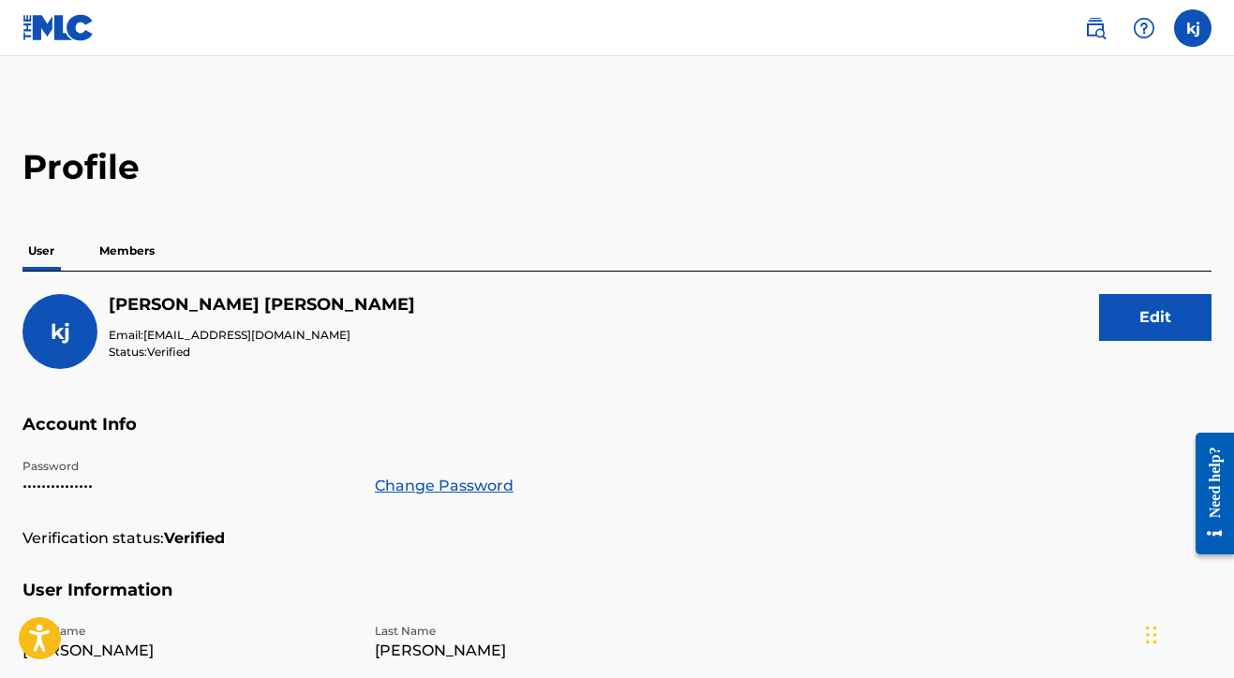
click at [129, 256] on p "Members" at bounding box center [127, 250] width 67 height 39
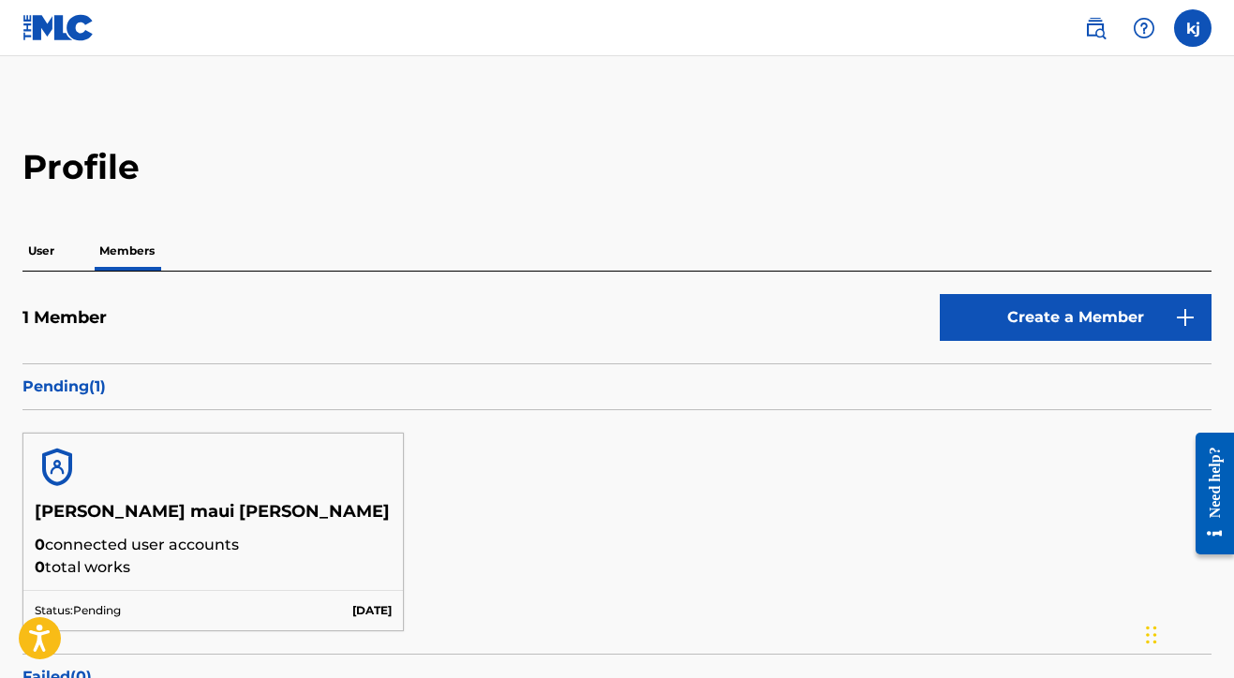
click at [34, 236] on p "User" at bounding box center [40, 250] width 37 height 39
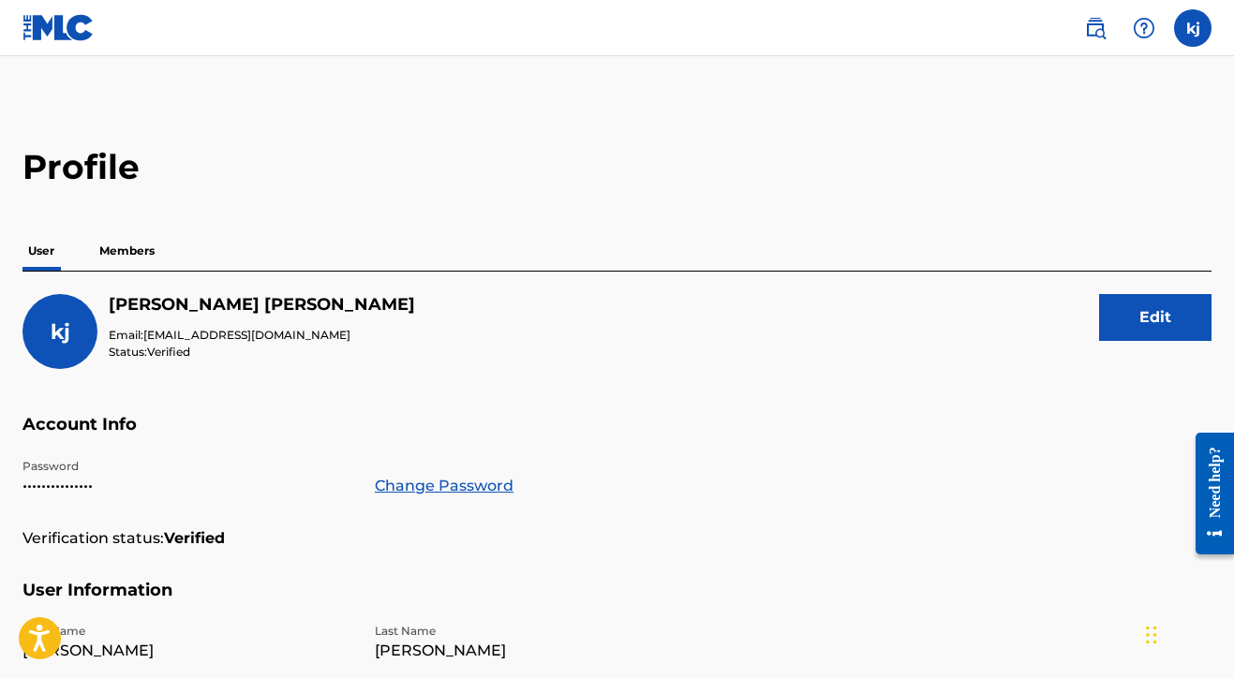
click at [1206, 22] on label at bounding box center [1192, 27] width 37 height 37
click at [1193, 28] on input "kj keenan jameson realwavemusic@gmail.com Notification Preferences Profile Log …" at bounding box center [1193, 28] width 0 height 0
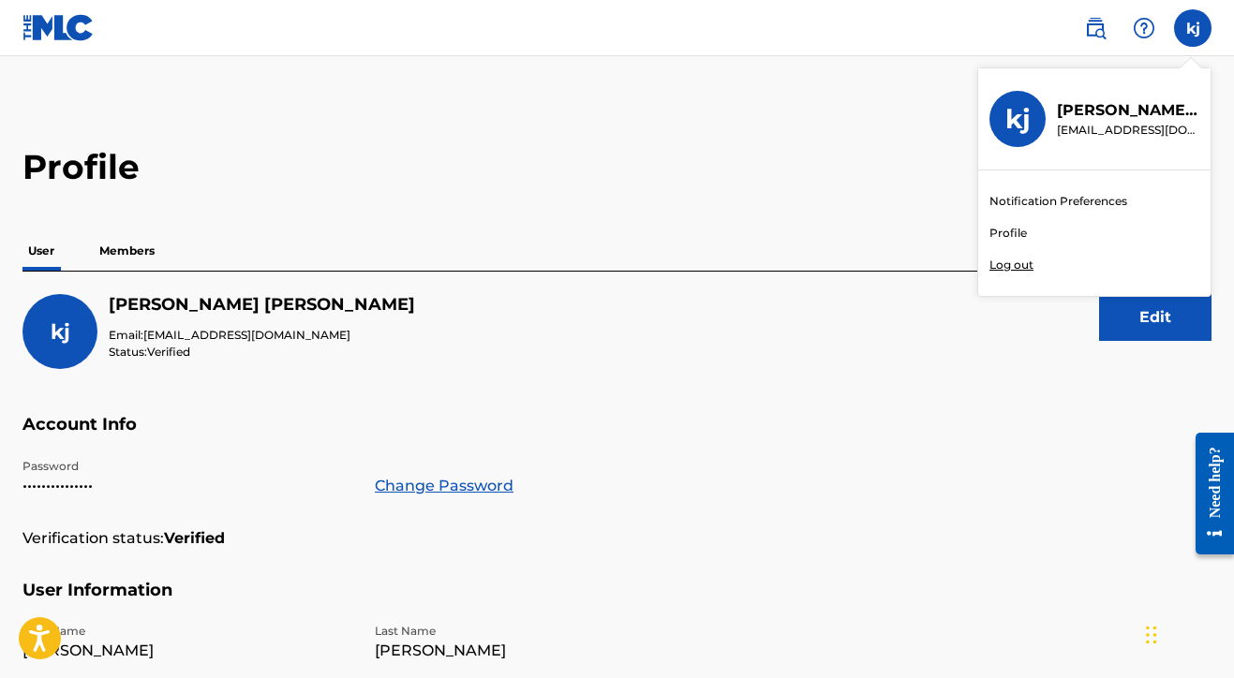
click at [919, 198] on div "Profile User Members kj keenan jameson Email: realwavemusic@gmail.com Status: V…" at bounding box center [617, 636] width 1234 height 980
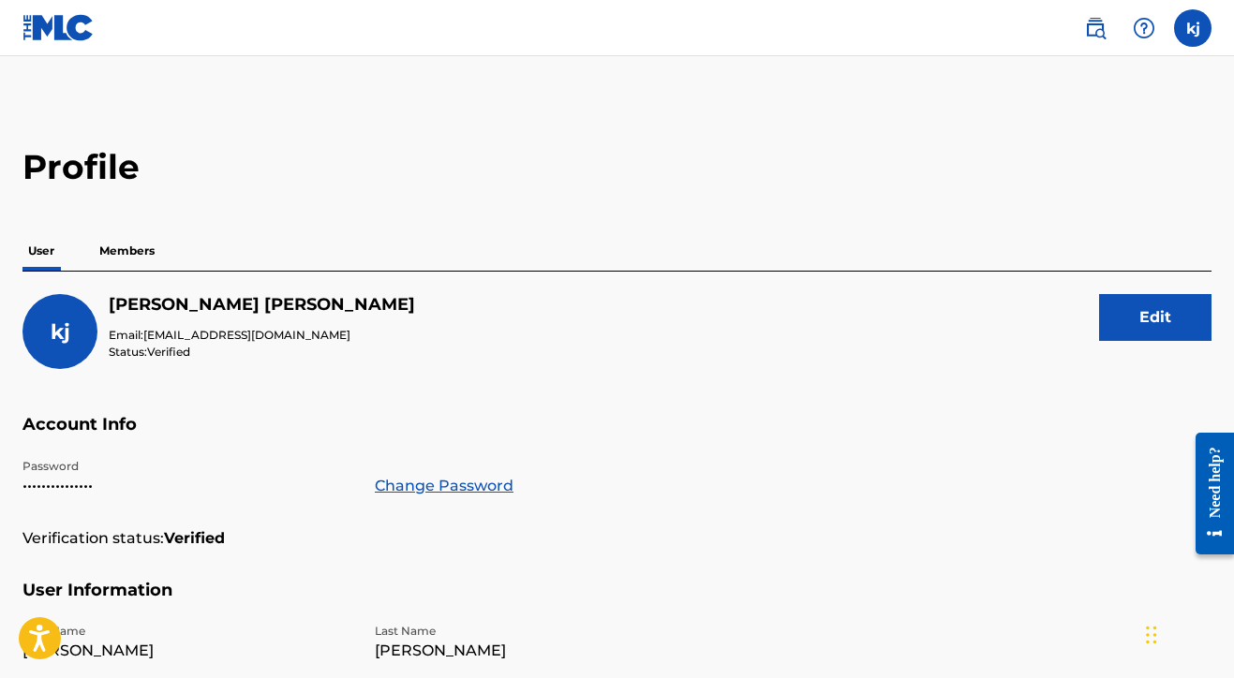
click at [1091, 33] on img at bounding box center [1095, 28] width 22 height 22
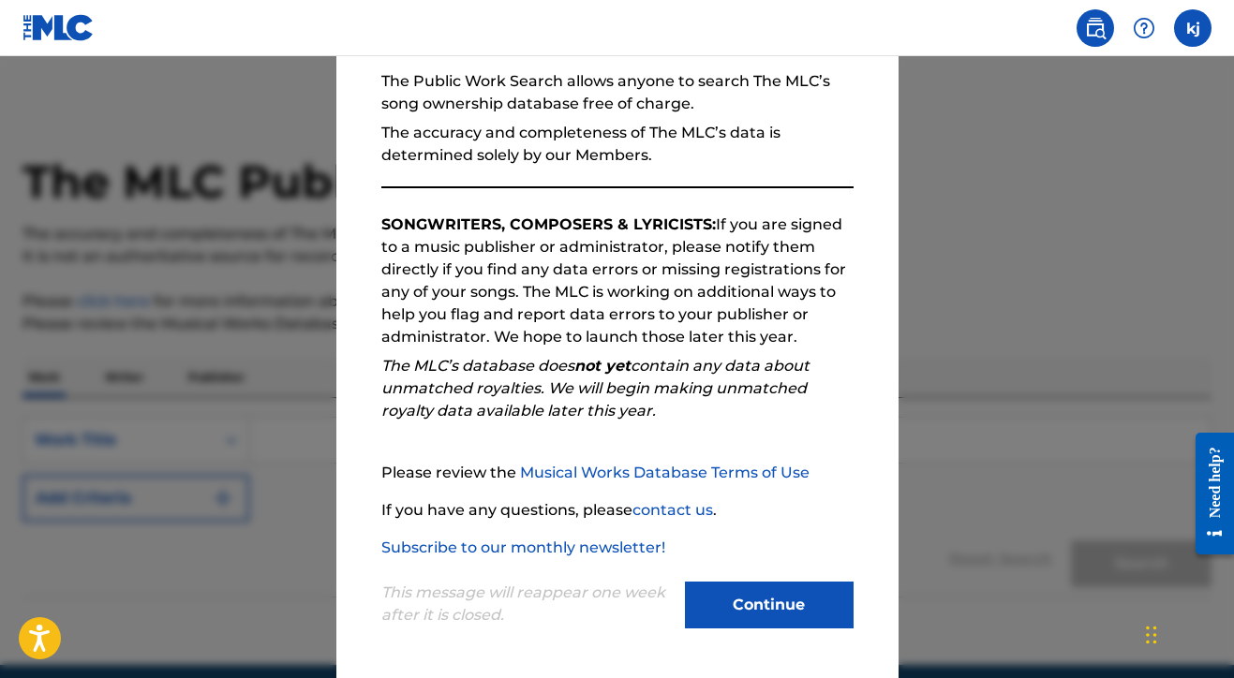
scroll to position [179, 0]
click at [692, 601] on button "Continue" at bounding box center [769, 605] width 169 height 47
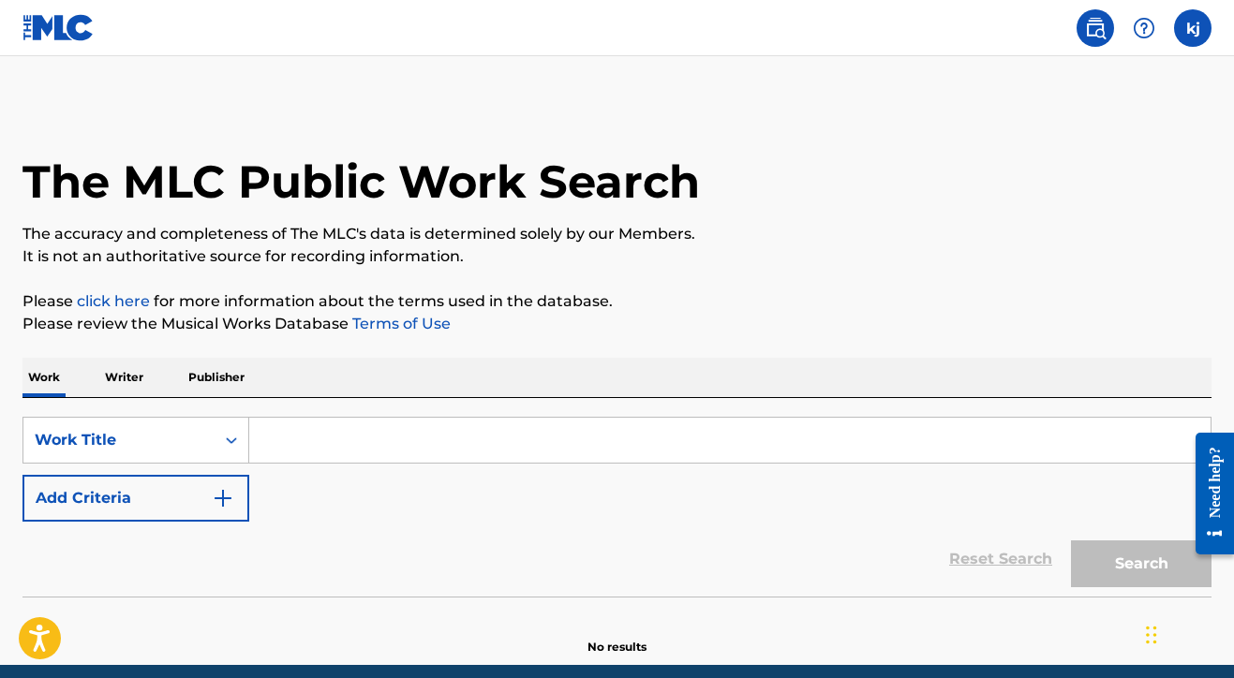
scroll to position [0, 0]
